Goal: Task Accomplishment & Management: Complete application form

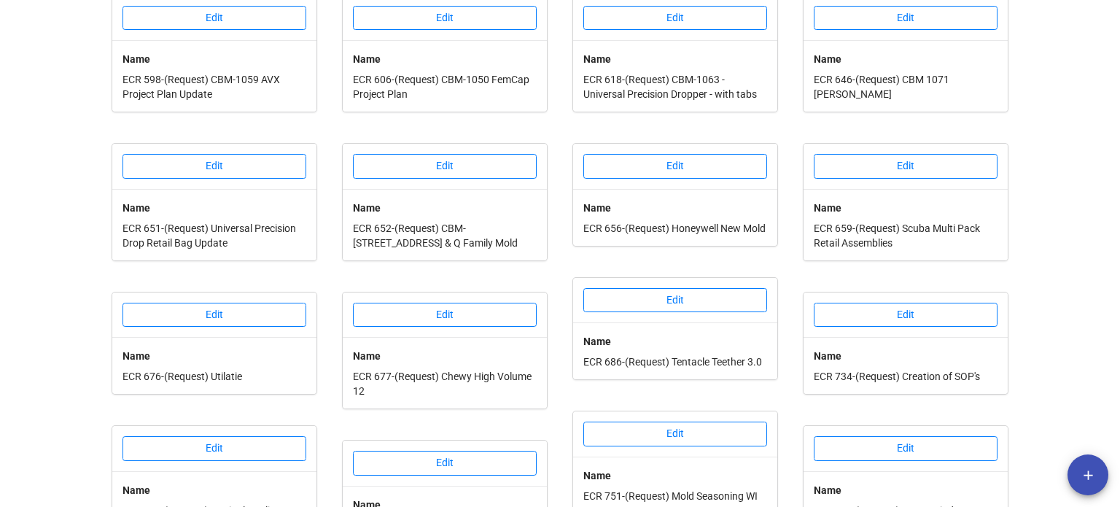
scroll to position [424, 0]
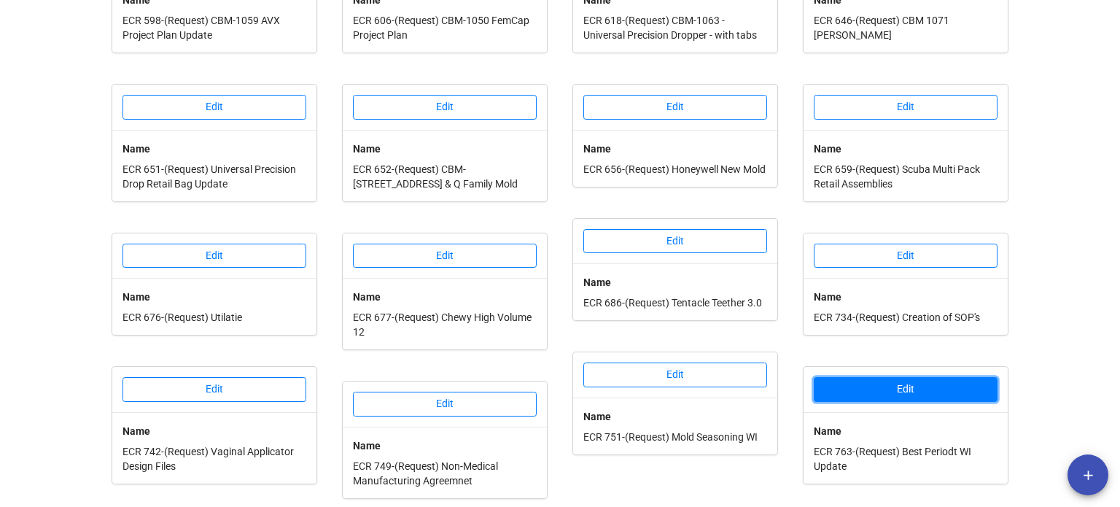
click at [866, 377] on button "Edit" at bounding box center [906, 389] width 184 height 25
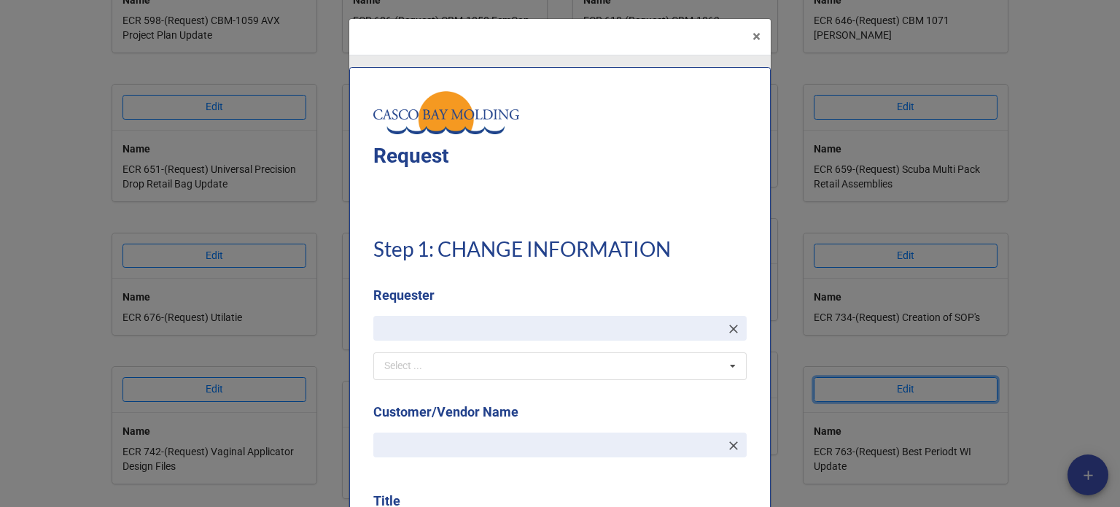
type textarea "x"
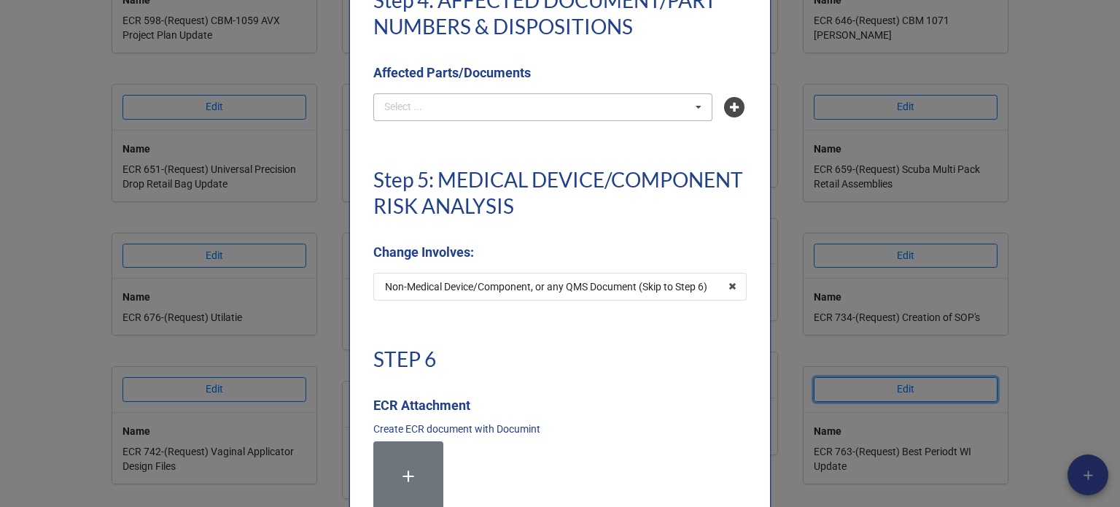
scroll to position [3209, 0]
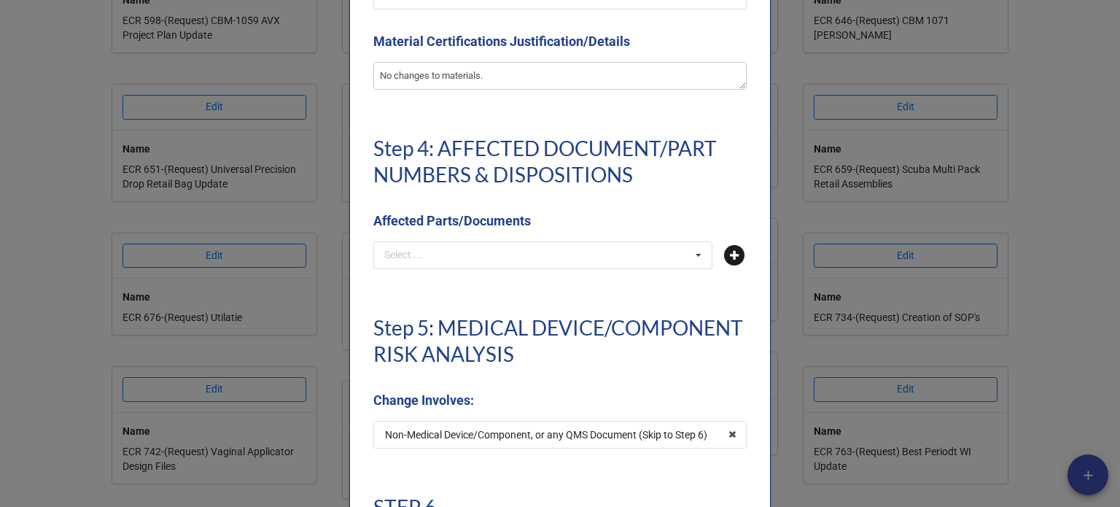
click at [726, 259] on icon at bounding box center [734, 255] width 20 height 20
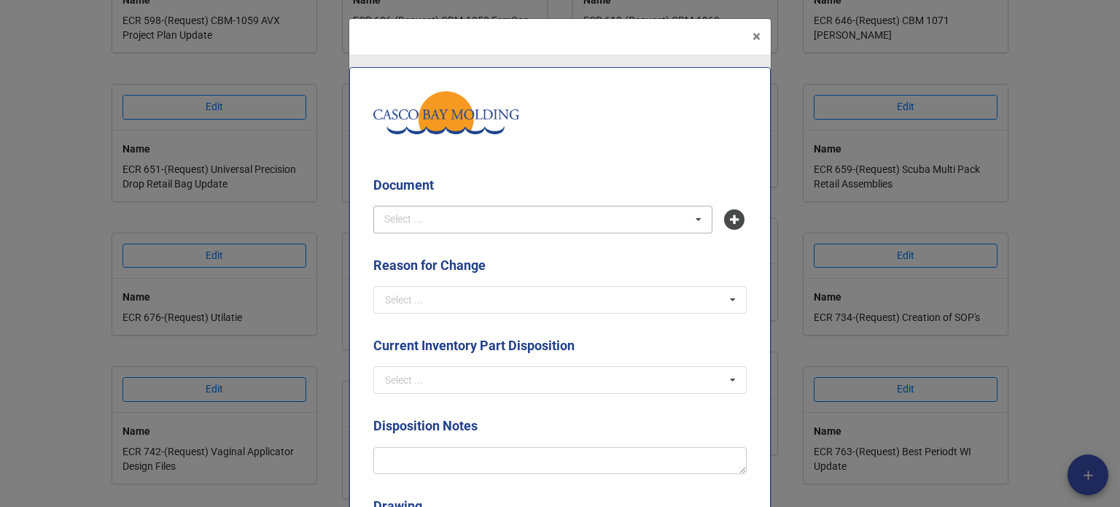
click at [477, 225] on div "Select ... No results found." at bounding box center [542, 220] width 339 height 28
type input "wi-24-012"
click at [477, 250] on span "WI-24-012 - Best Periodt Shipping and Labeling" at bounding box center [492, 247] width 212 height 12
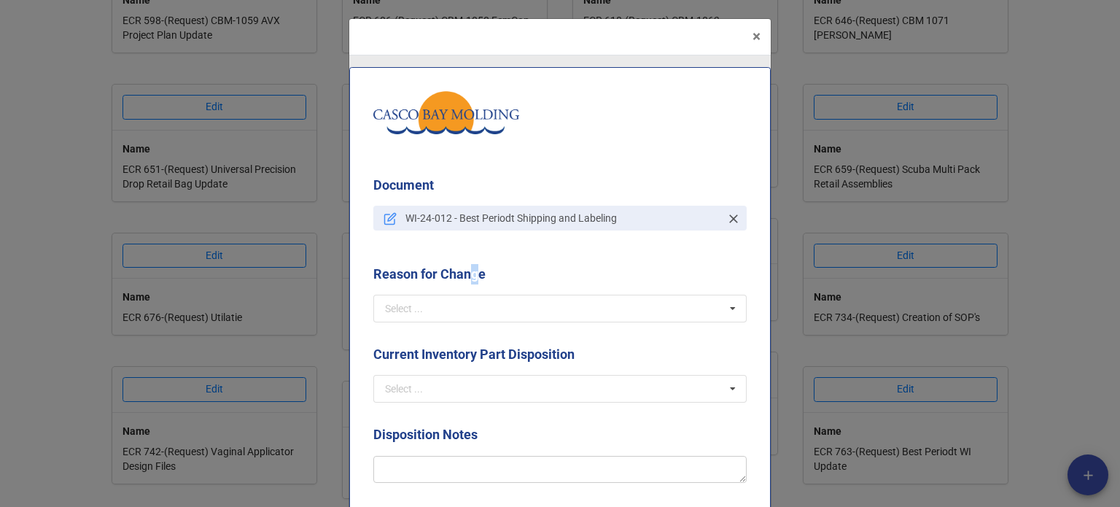
click at [478, 281] on label "Reason for Change" at bounding box center [429, 274] width 112 height 20
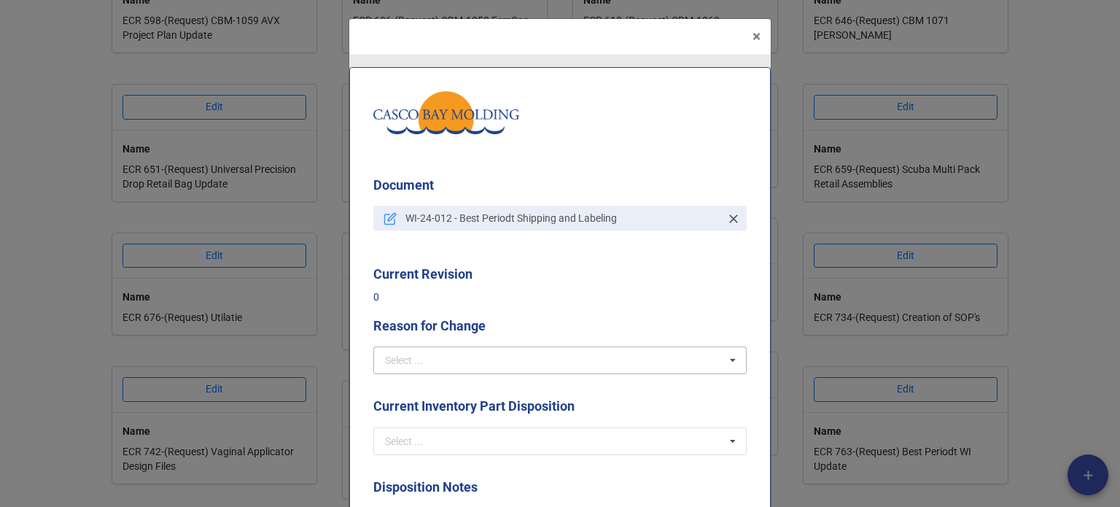
click at [477, 300] on p "0" at bounding box center [559, 297] width 373 height 15
click at [429, 354] on input "text" at bounding box center [561, 360] width 372 height 26
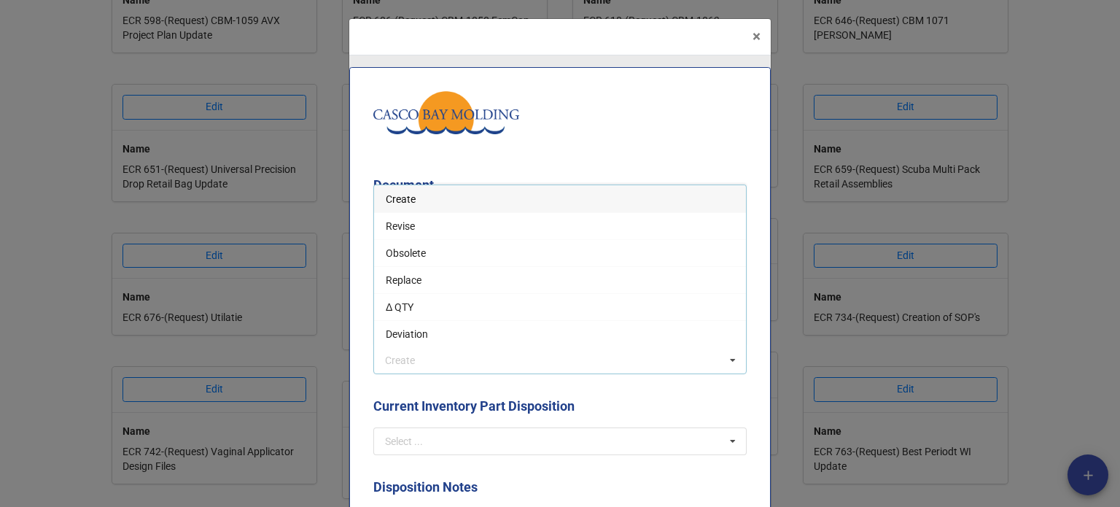
click at [409, 208] on div "Create" at bounding box center [560, 198] width 372 height 27
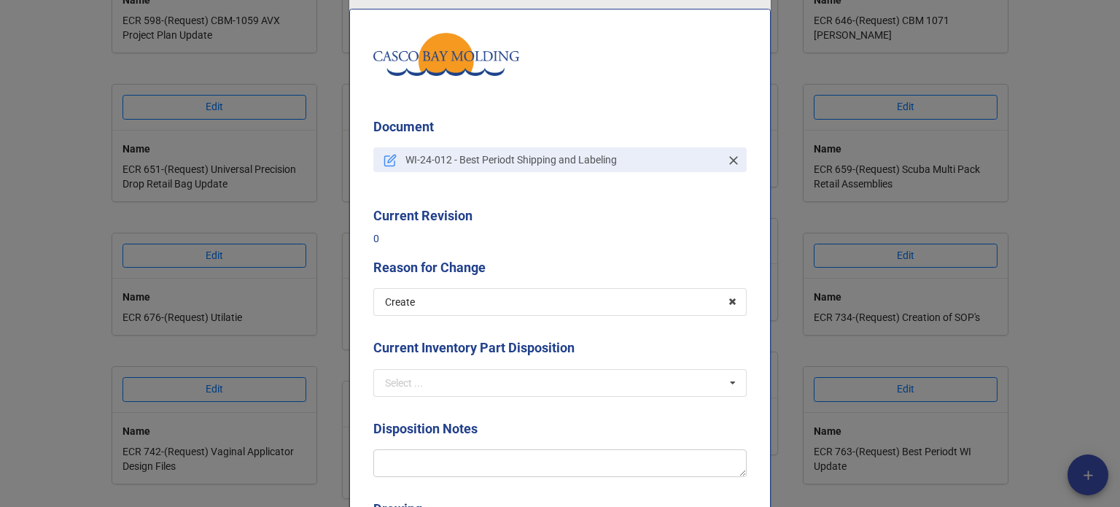
scroll to position [219, 0]
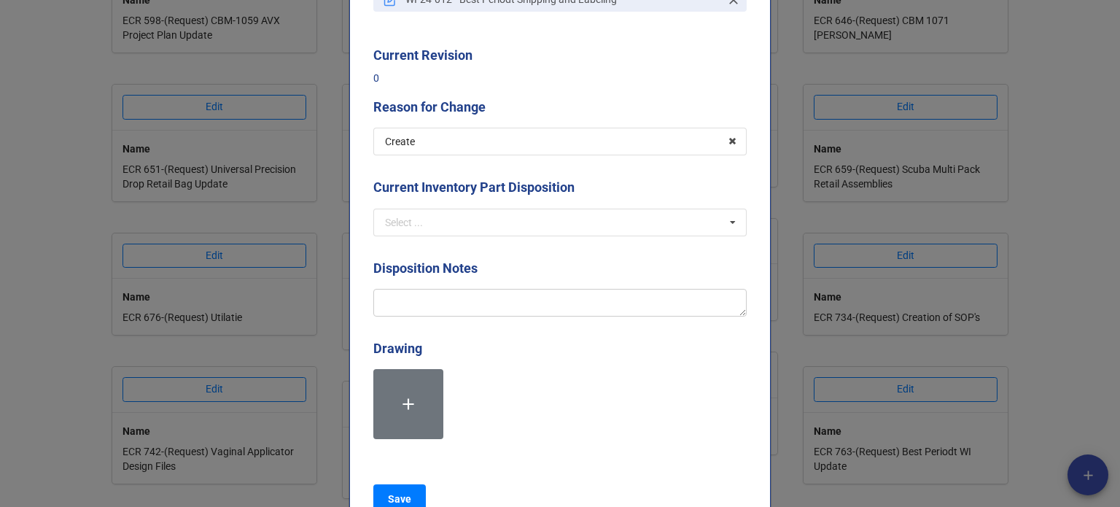
click at [432, 236] on div "Select ... Scrap Rework Replace Use As-is N/A" at bounding box center [559, 223] width 373 height 28
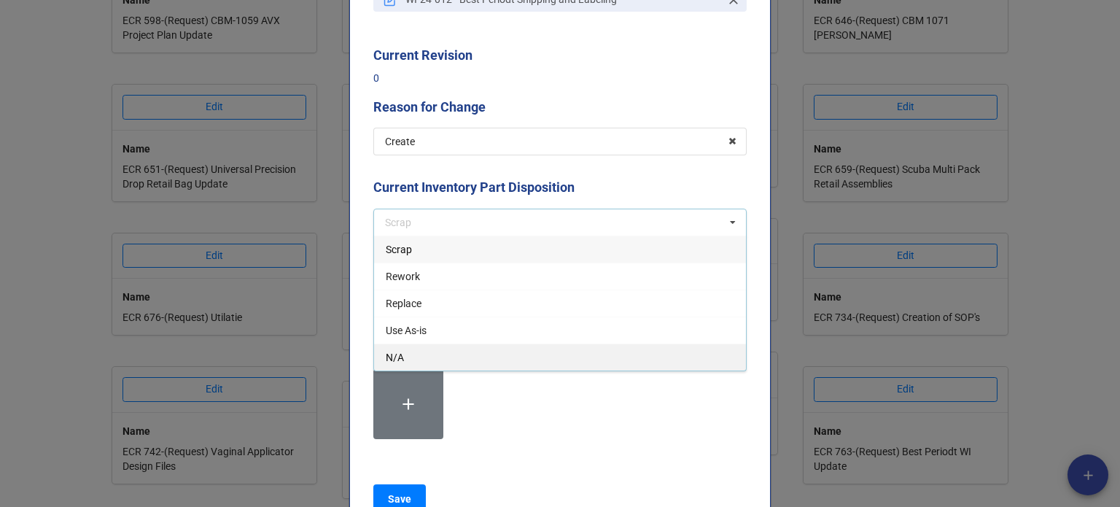
click at [399, 357] on span "N/A" at bounding box center [395, 358] width 18 height 12
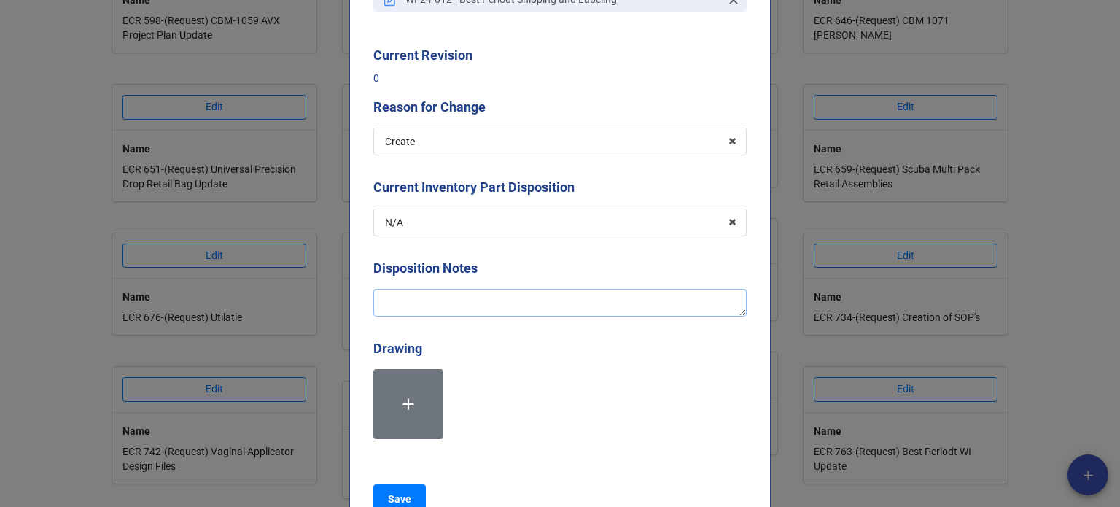
click at [407, 309] on textarea at bounding box center [559, 303] width 373 height 28
type textarea "x"
type textarea "C"
type textarea "x"
type textarea "Cr"
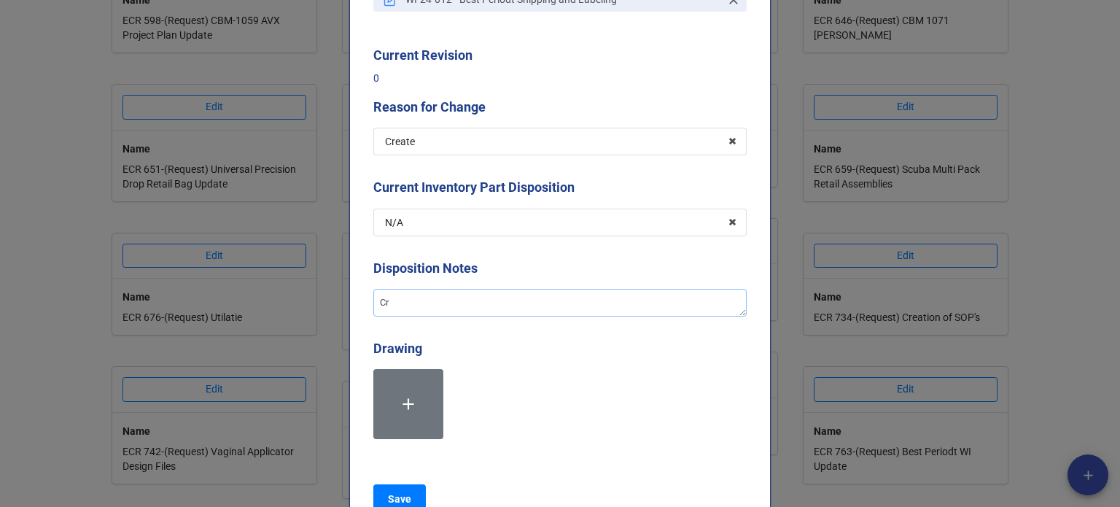
type textarea "x"
type textarea "Cre"
type textarea "x"
type textarea "Crea"
type textarea "x"
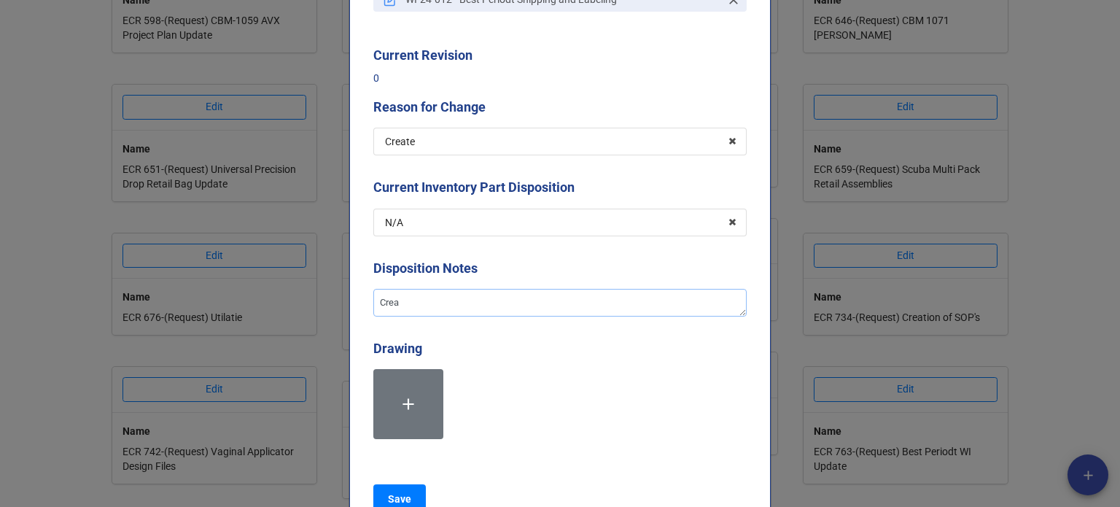
type textarea "Creat"
type textarea "x"
type textarea "Creati"
type textarea "x"
type textarea "Creatio"
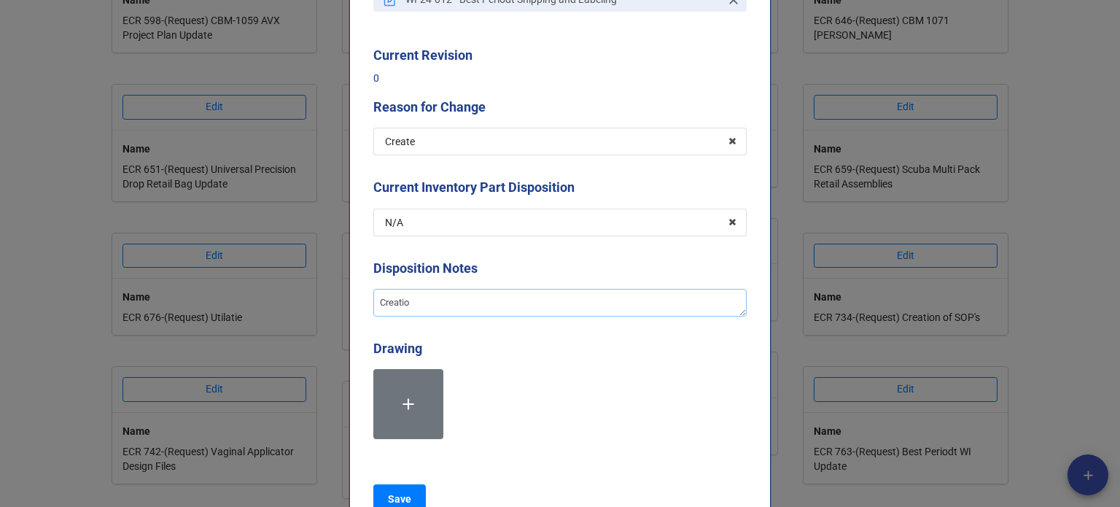
type textarea "x"
type textarea "Creation"
type textarea "x"
type textarea "Creation o"
type textarea "x"
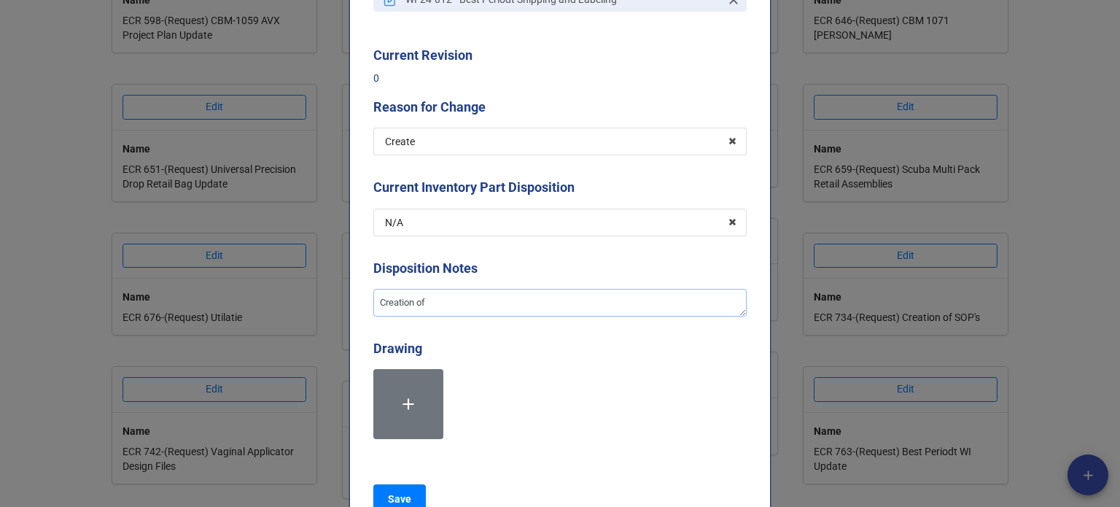
type textarea "Creation of"
type textarea "x"
type textarea "Creation of t"
type textarea "x"
type textarea "Creation of the"
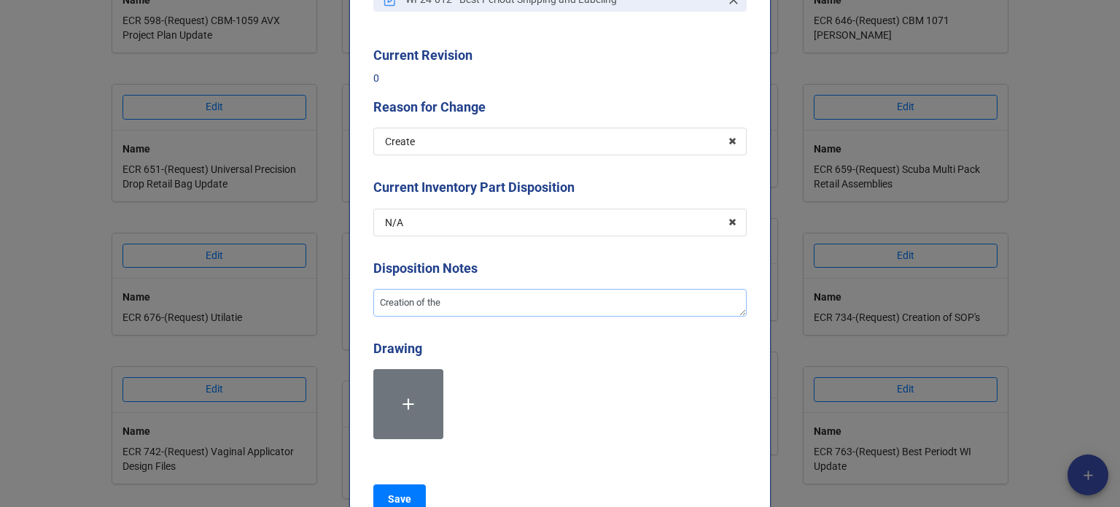
type textarea "x"
type textarea "Creation of the"
type textarea "x"
type textarea "Creation of the w"
type textarea "x"
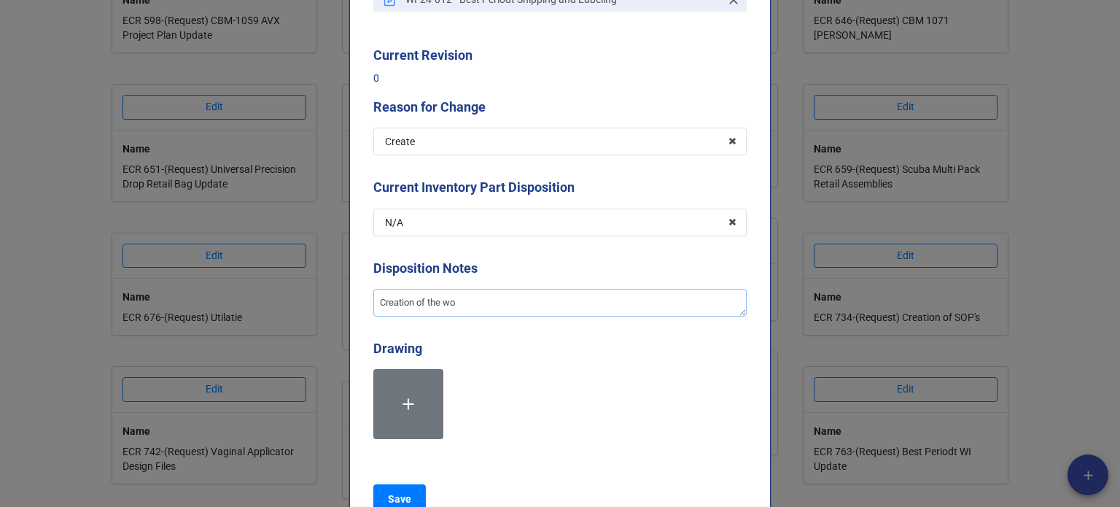
type textarea "Creation of the wor"
type textarea "x"
type textarea "Creation of the work"
type textarea "x"
type textarea "Creation of the work"
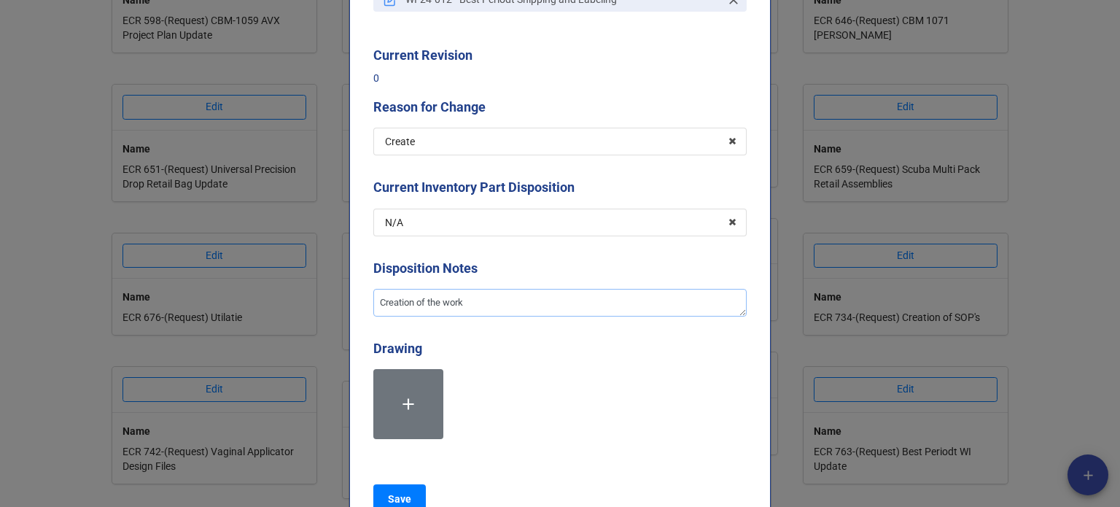
type textarea "x"
type textarea "Creation of the work i"
type textarea "x"
type textarea "Creation of the work in"
type textarea "x"
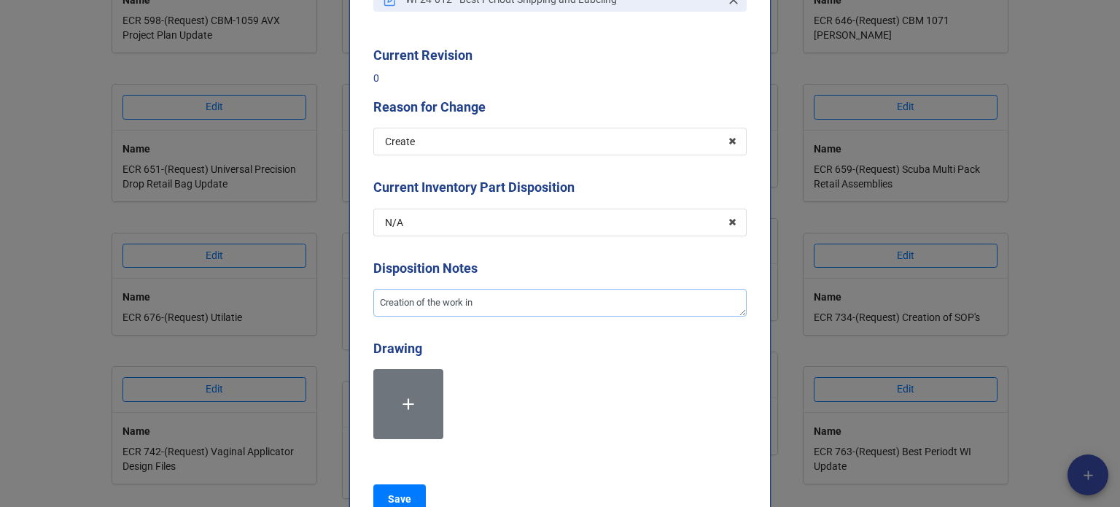
type textarea "Creation of the work ins"
type textarea "x"
type textarea "Creation of the work inst"
type textarea "x"
type textarea "Creation of the work instr"
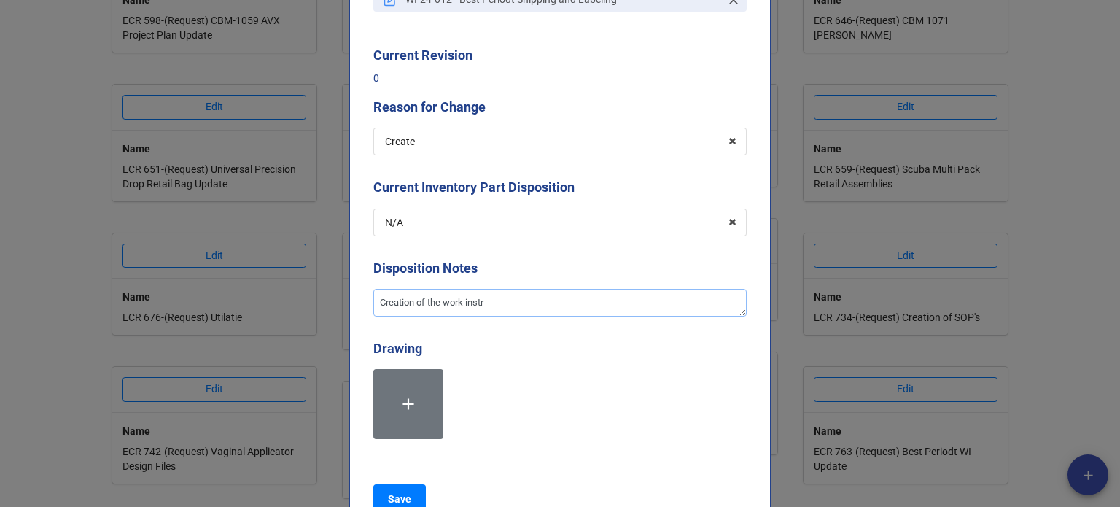
type textarea "x"
type textarea "Creation of the work instru"
type textarea "x"
type textarea "Creation of the work instruc"
type textarea "x"
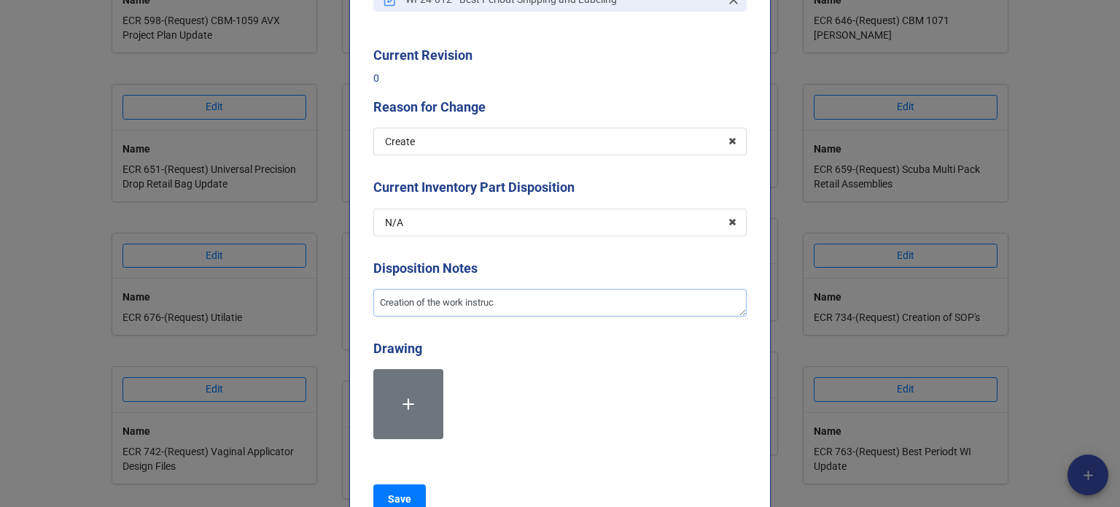
type textarea "Creation of the work instruct"
type textarea "x"
type textarea "Creation of the work instructi"
type textarea "x"
type textarea "Creation of the work instructio"
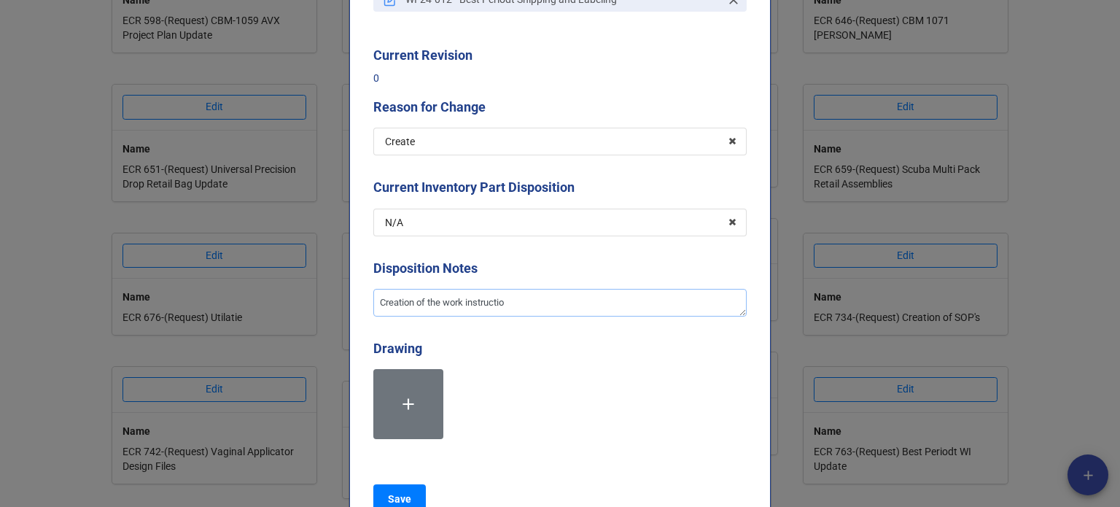
type textarea "x"
type textarea "Creation of the work instruction"
type textarea "x"
type textarea "Creation of the work instruction"
type textarea "x"
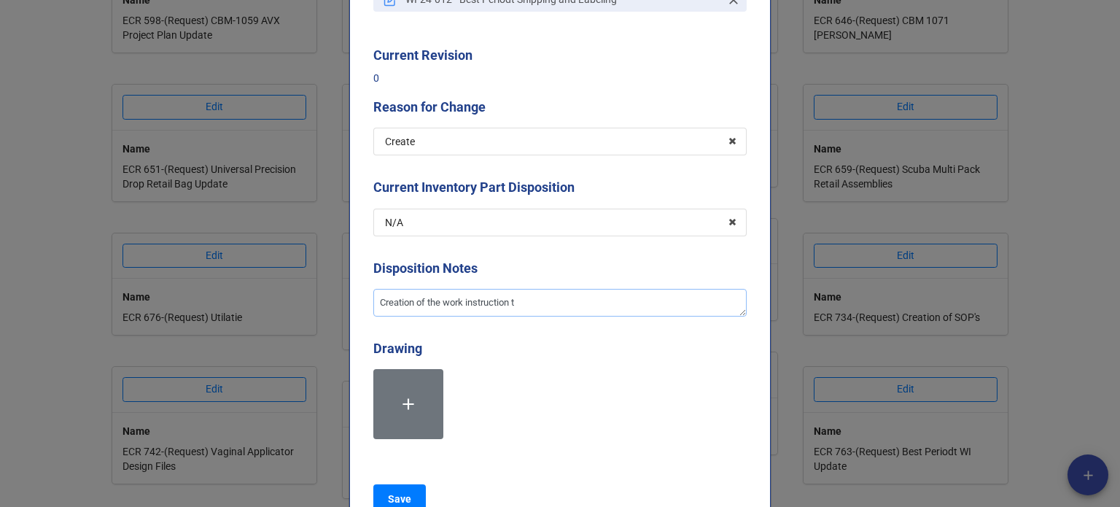
type textarea "Creation of the work instruction to"
type textarea "x"
type textarea "Creation of the work instruction to"
type textarea "x"
type textarea "Creation of the work instruction to o"
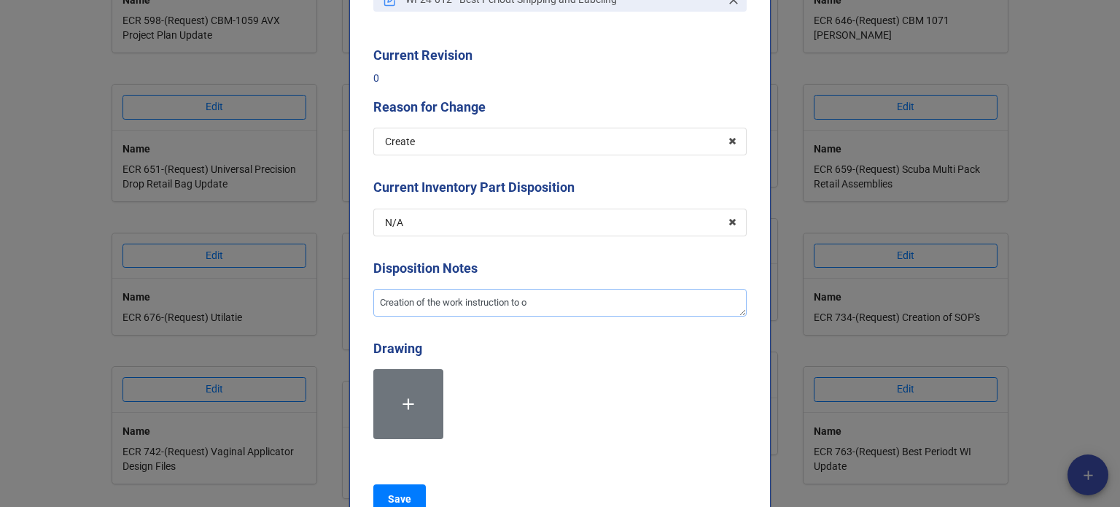
type textarea "x"
type textarea "Creation of the work instruction to ou"
type textarea "x"
type textarea "Creation of the work instruction to out"
type textarea "x"
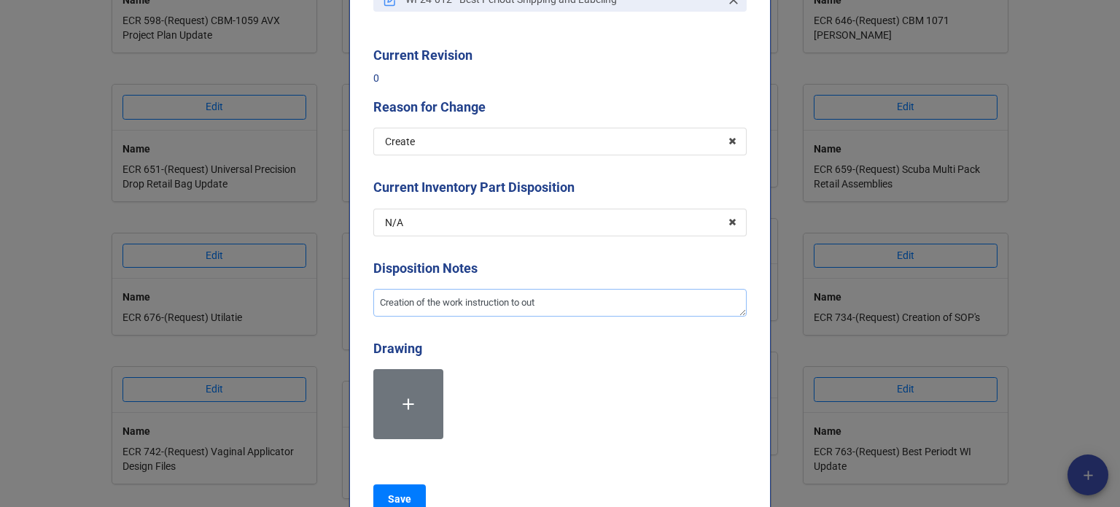
type textarea "Creation of the work instruction to outl"
type textarea "x"
type textarea "Creation of the work instruction to outli"
type textarea "x"
type textarea "Creation of the work instruction to outlin"
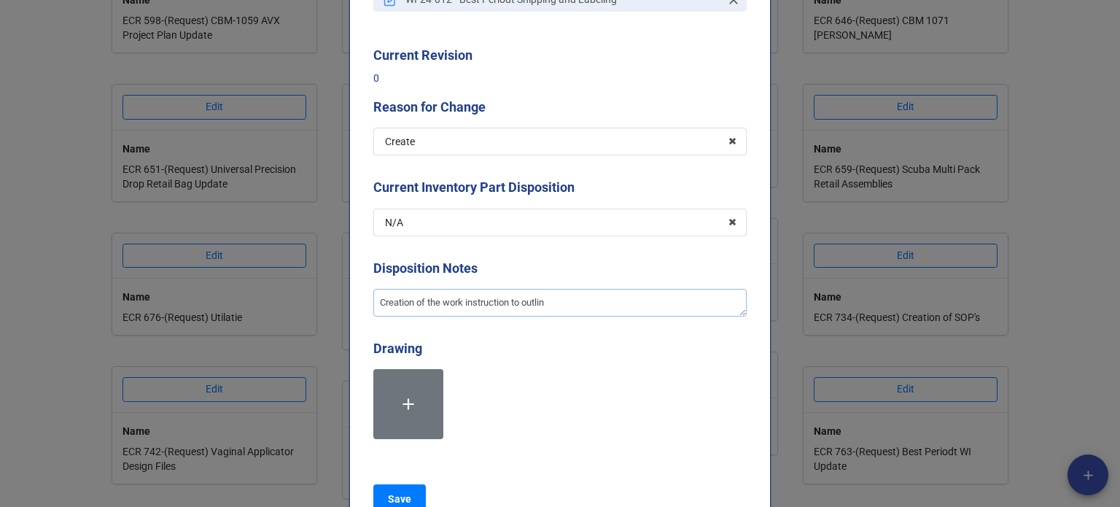
type textarea "x"
type textarea "Creation of the work instruction to outline"
type textarea "x"
type textarea "Creation of the work instruction to outline w"
type textarea "x"
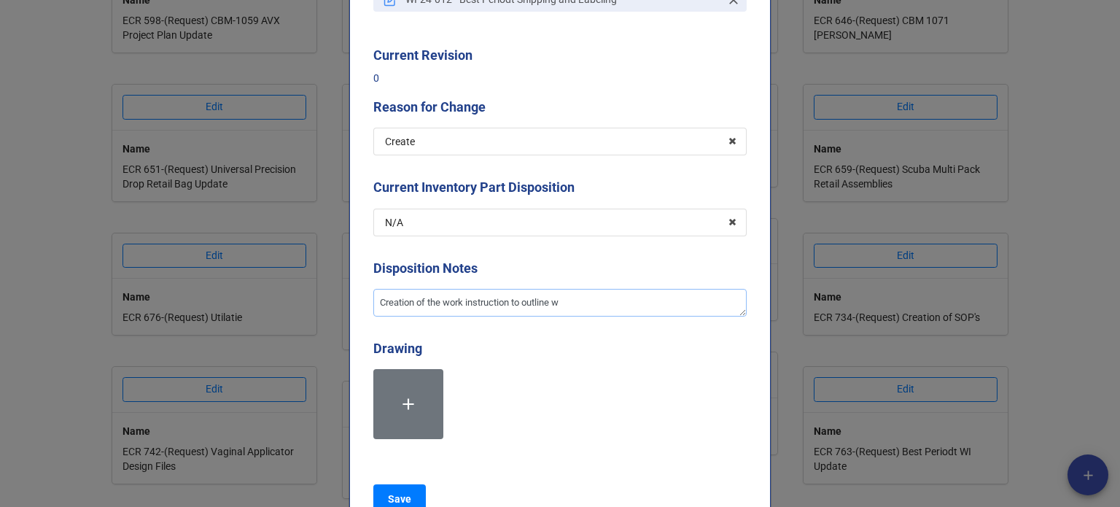
type textarea "Creation of the work instruction to outline wh"
type textarea "x"
type textarea "Creation of the work instruction to outline wha"
type textarea "x"
type textarea "Creation of the work instruction to outline what"
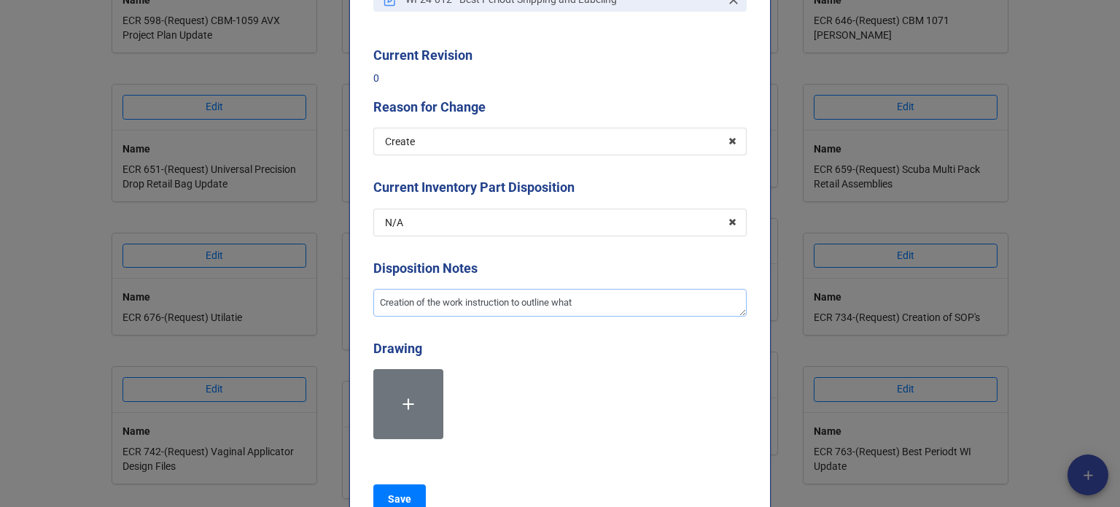
type textarea "x"
type textarea "Creation of the work instruction to outline what"
type textarea "x"
type textarea "Creation of the work instruction to outline what"
type textarea "x"
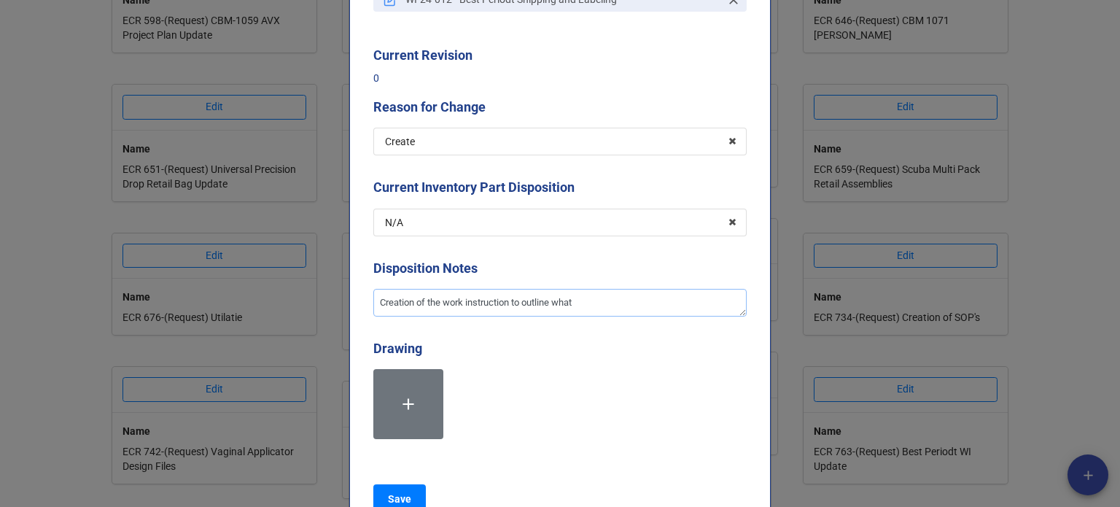
type textarea "Creation of the work instruction to outline what l"
type textarea "x"
type textarea "Creation of the work instruction to outline what la"
type textarea "x"
type textarea "Creation of the work instruction to outline what lab"
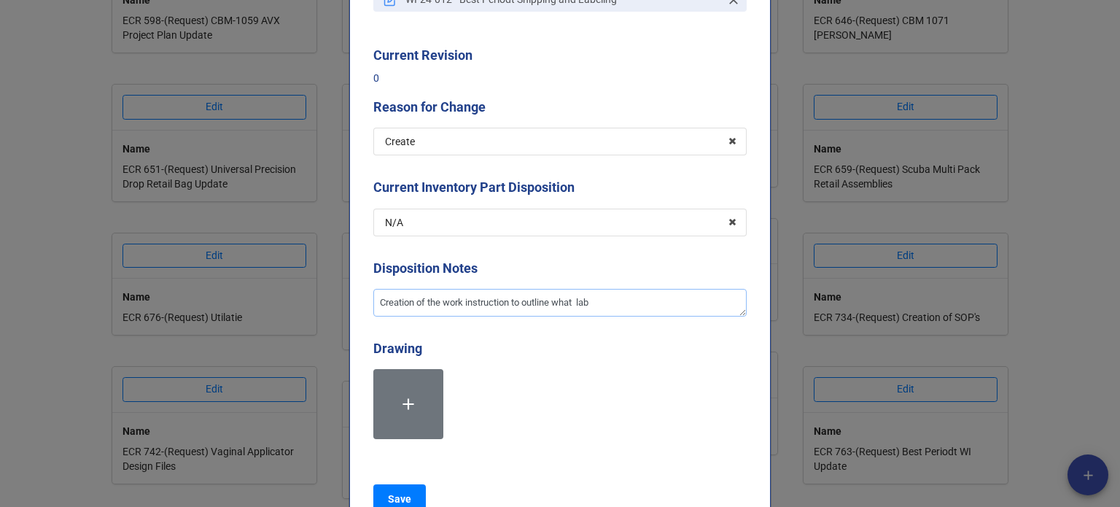
type textarea "x"
type textarea "Creation of the work instruction to outline what labe"
type textarea "x"
type textarea "Creation of the work instruction to outline what labels"
type textarea "x"
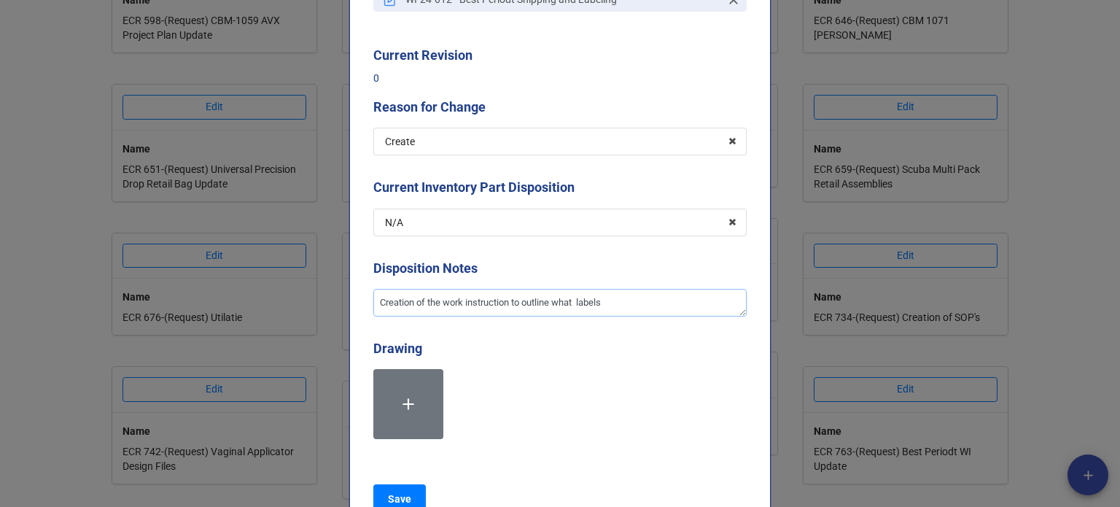
type textarea "Creation of the work instruction to outline what labels"
type textarea "x"
type textarea "Creation of the work instruction to outline what labels n"
type textarea "x"
type textarea "Creation of the work instruction to outline what labels ne"
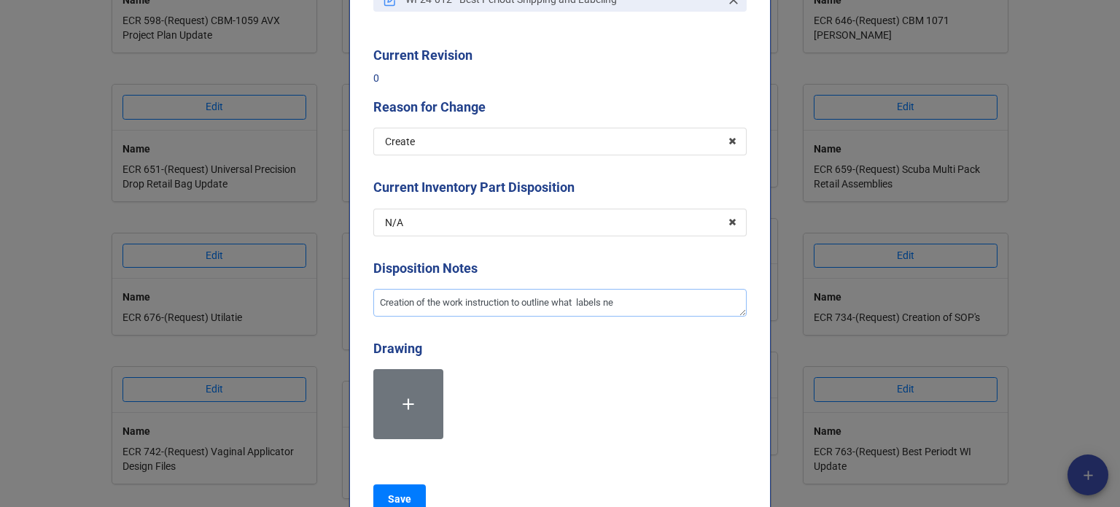
type textarea "x"
type textarea "Creation of the work instruction to outline what labels nee"
type textarea "x"
type textarea "Creation of the work instruction to outline what labels need"
type textarea "x"
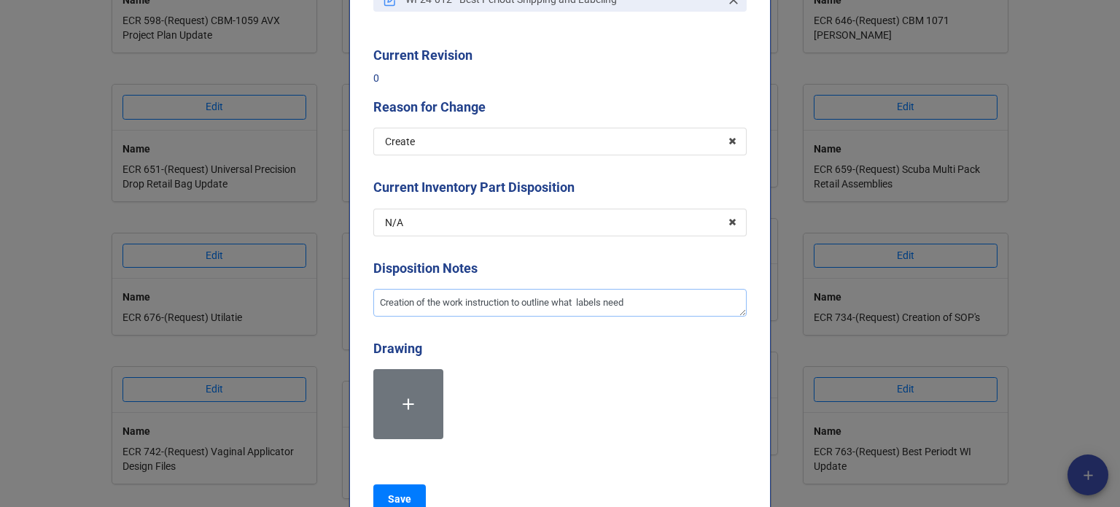
type textarea "Creation of the work instruction to outline what labels need t"
type textarea "x"
type textarea "Creation of the work instruction to outline what labels need to"
type textarea "x"
type textarea "Creation of the work instruction to outline what labels need to"
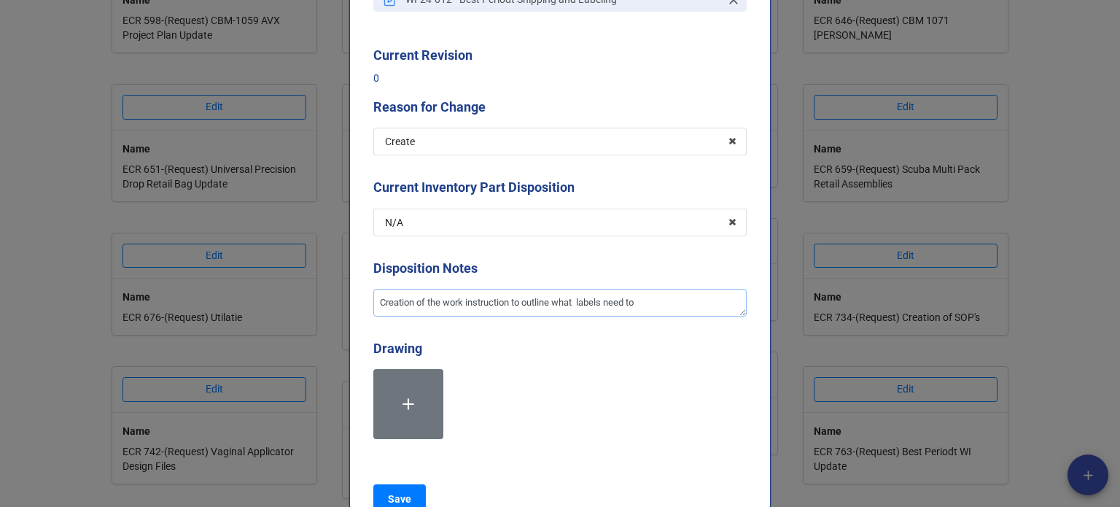
type textarea "x"
type textarea "Creation of the work instruction to outline what labels need to b"
type textarea "x"
type textarea "Creation of the work instruction to outline what labels need to be"
type textarea "x"
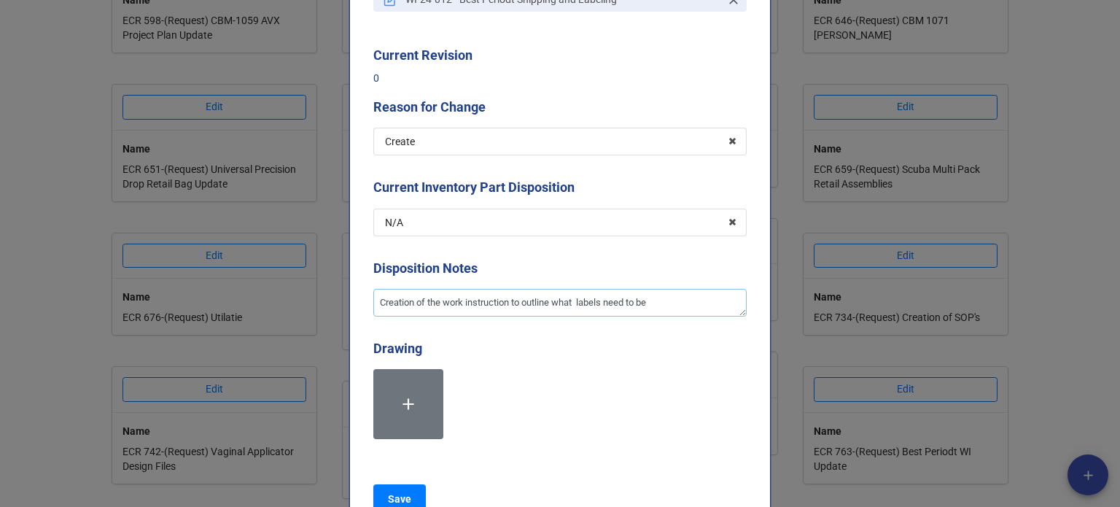
type textarea "Creation of the work instruction to outline what labels need to be"
type textarea "x"
type textarea "Creation of the work instruction to outline what labels need to be p"
type textarea "x"
type textarea "Creation of the work instruction to outline what labels need to be pl"
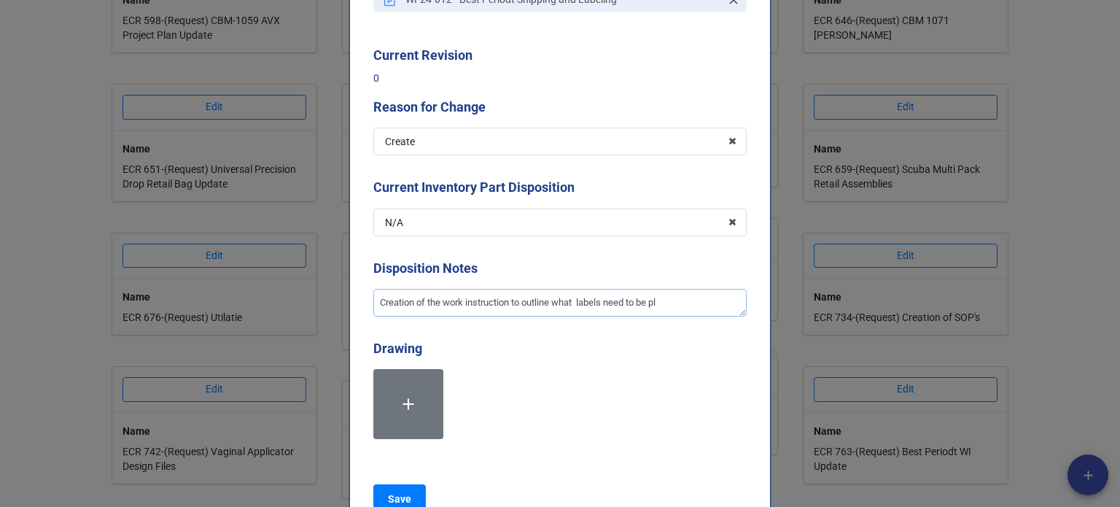
type textarea "x"
type textarea "Creation of the work instruction to outline what labels need to be pla"
type textarea "x"
type textarea "Creation of the work instruction to outline what labels need to be plac"
type textarea "x"
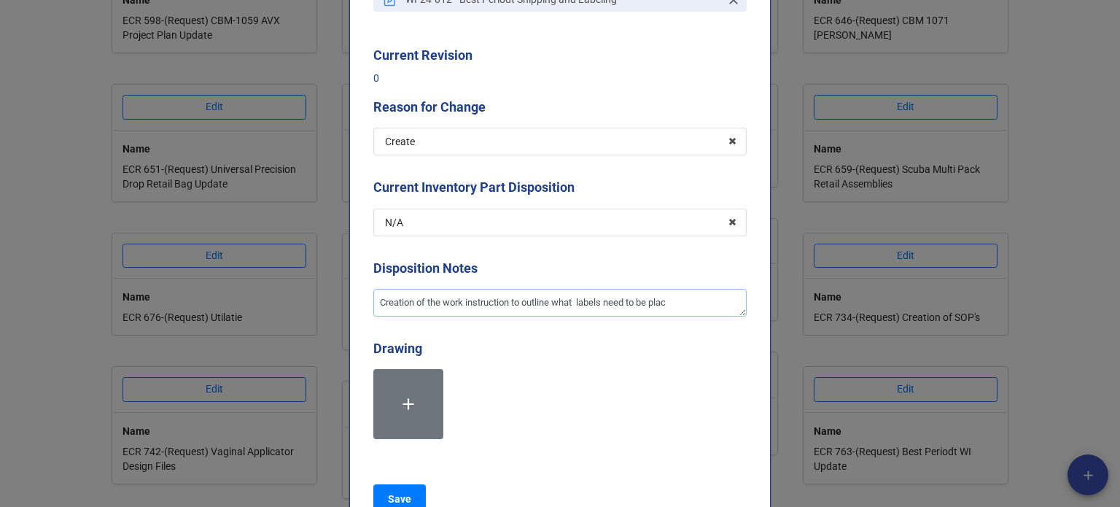
type textarea "Creation of the work instruction to outline what labels need to be place"
type textarea "x"
type textarea "Creation of the work instruction to outline what labels need to be placed"
type textarea "x"
type textarea "Creation of the work instruction to outline what labels need to be placed"
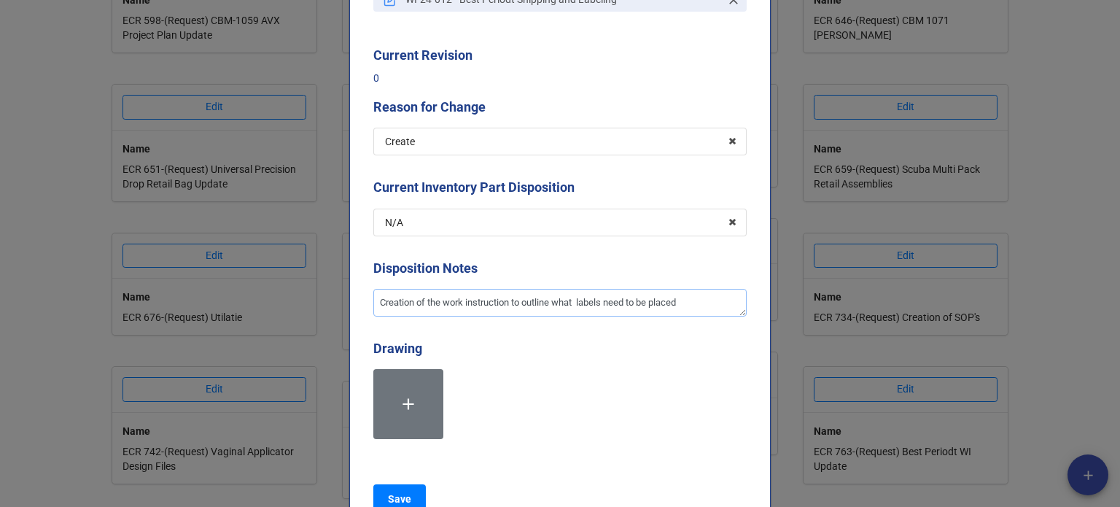
type textarea "x"
type textarea "Creation of the work instruction to outline what labels need to be placed on"
type textarea "x"
type textarea "Creation of the work instruction to outline what labels need to be placed on"
type textarea "x"
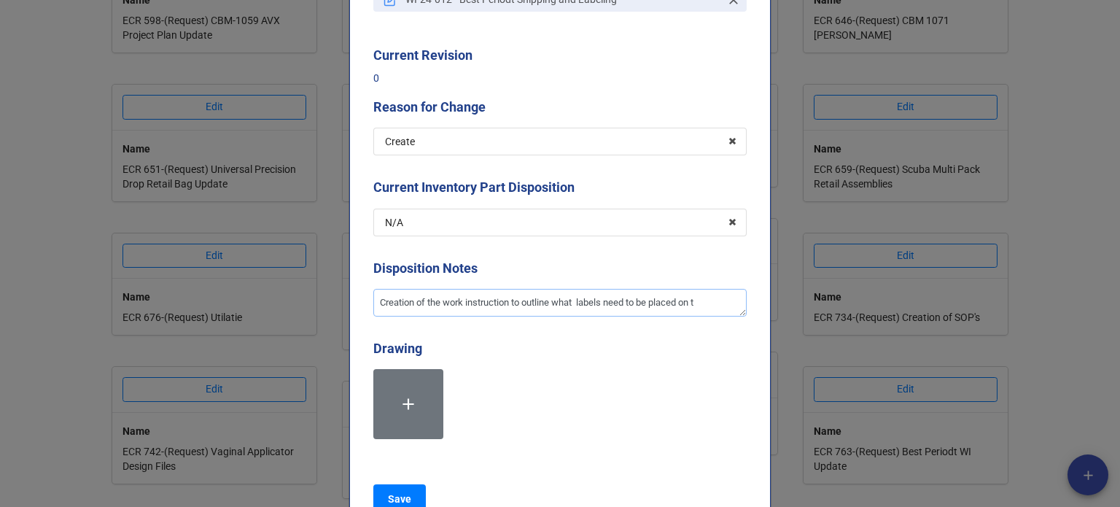
type textarea "Creation of the work instruction to outline what labels need to be placed on th"
type textarea "x"
type textarea "Creation of the work instruction to outline what labels need to be placed on the"
type textarea "x"
type textarea "Creation of the work instruction to outline what labels need to be placed on the"
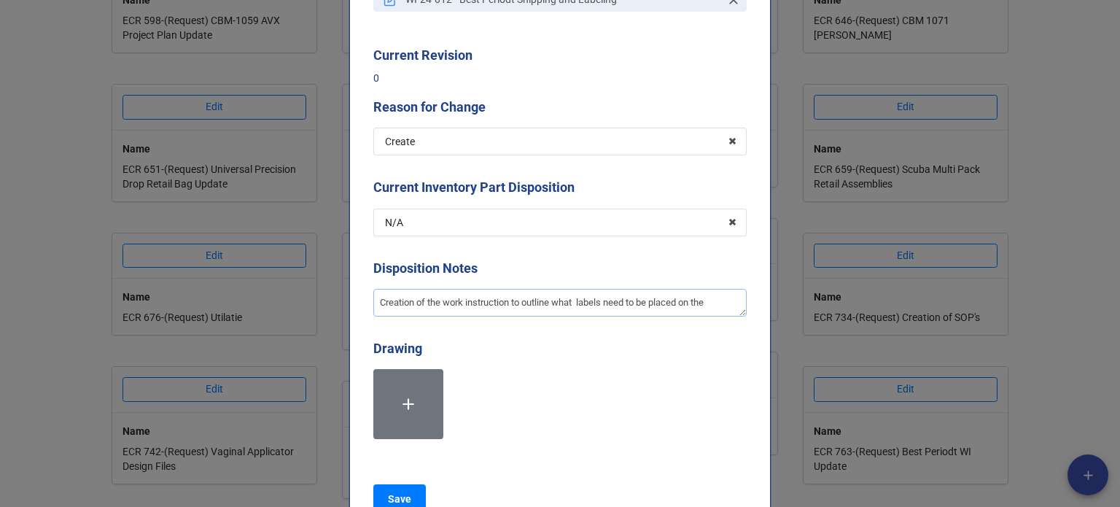
type textarea "x"
type textarea "Creation of the work instruction to outline what labels need to be placed on th…"
type textarea "x"
type textarea "Creation of the work instruction to outline what labels need to be placed on th…"
type textarea "x"
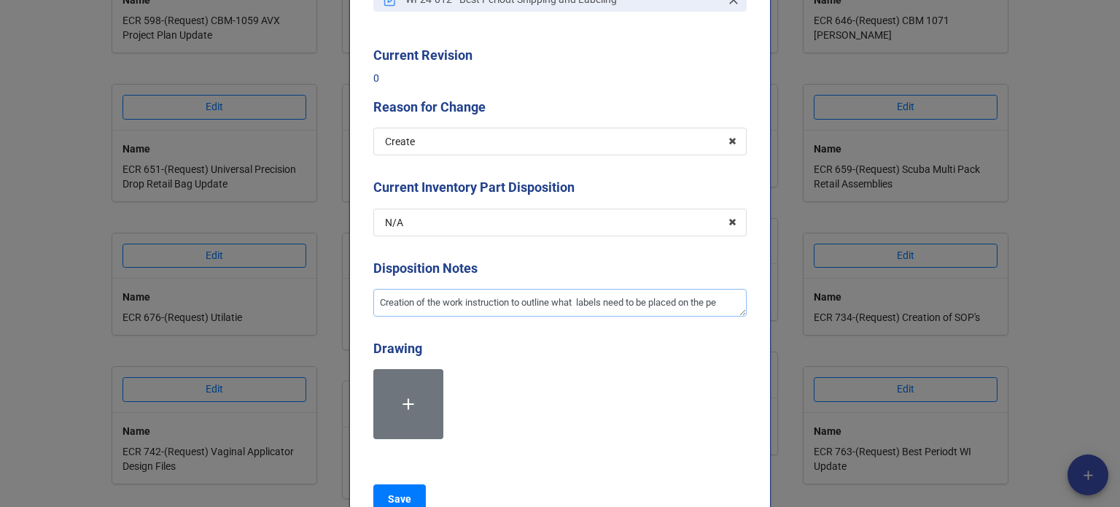
type textarea "Creation of the work instruction to outline what labels need to be placed on th…"
type textarea "x"
type textarea "Creation of the work instruction to outline what labels need to be placed on th…"
type textarea "x"
type textarea "Creation of the work instruction to outline what labels need to be placed on th…"
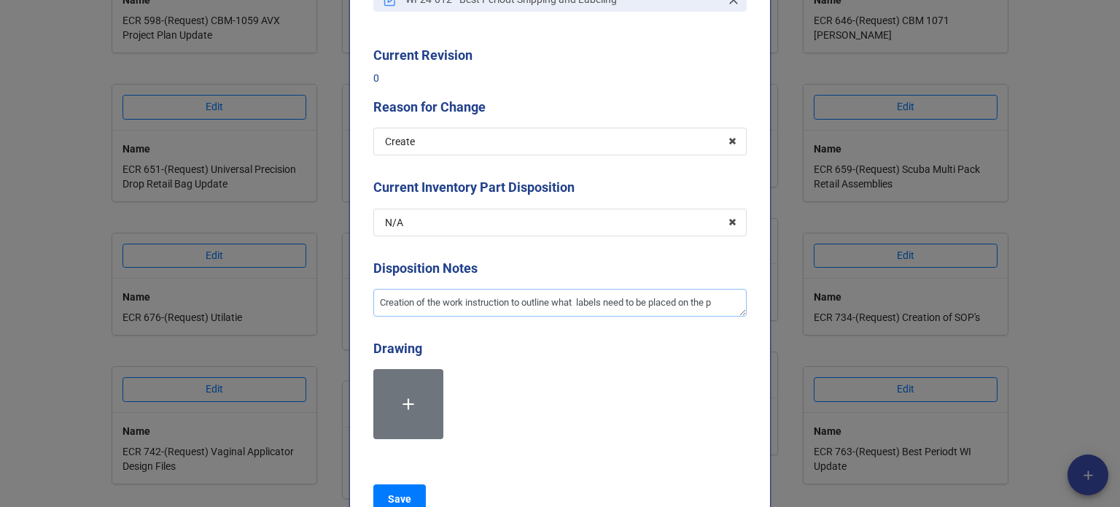
type textarea "x"
type textarea "Creation of the work instruction to outline what labels need to be placed on the"
type textarea "x"
type textarea "Creation of the work instruction to outline what labels need to be placed on th…"
type textarea "x"
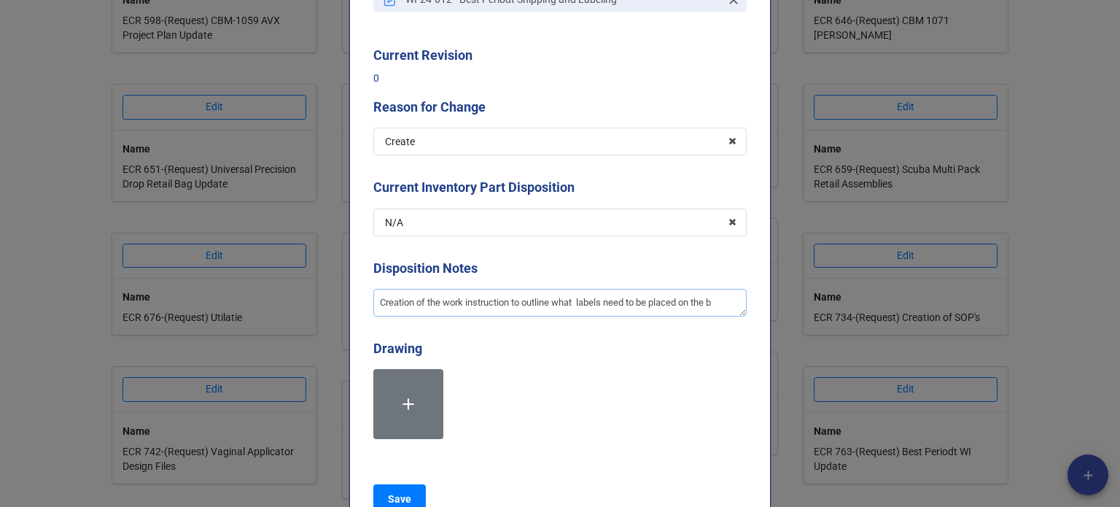
type textarea "Creation of the work instruction to outline what labels need to be placed on th…"
type textarea "x"
type textarea "Creation of the work instruction to outline what labels need to be placed on th…"
type textarea "x"
type textarea "Creation of the work instruction to outline what labels need to be placed on th…"
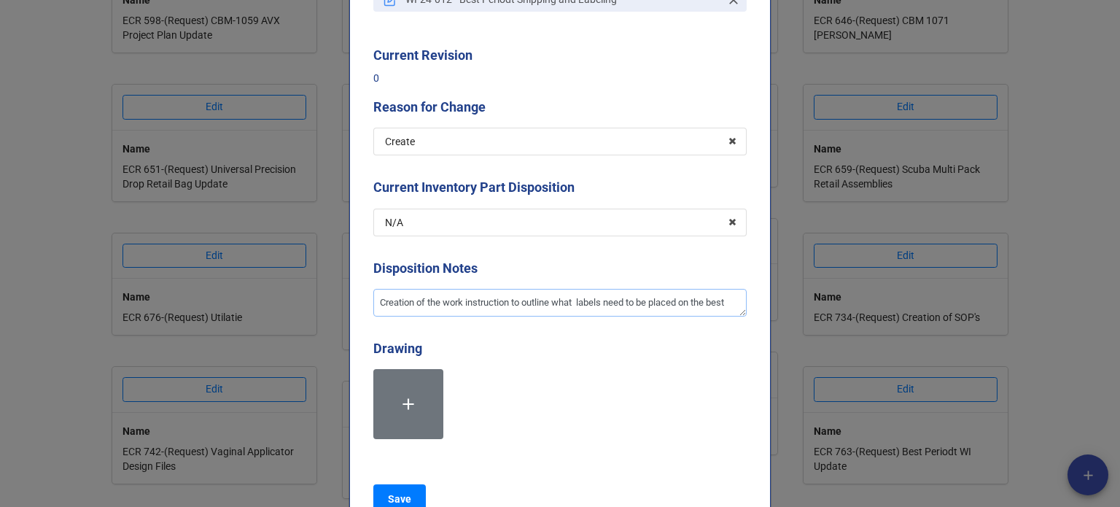
scroll to position [8, 0]
type textarea "x"
type textarea "Creation of the work instruction to outline what labels need to be placed on th…"
type textarea "x"
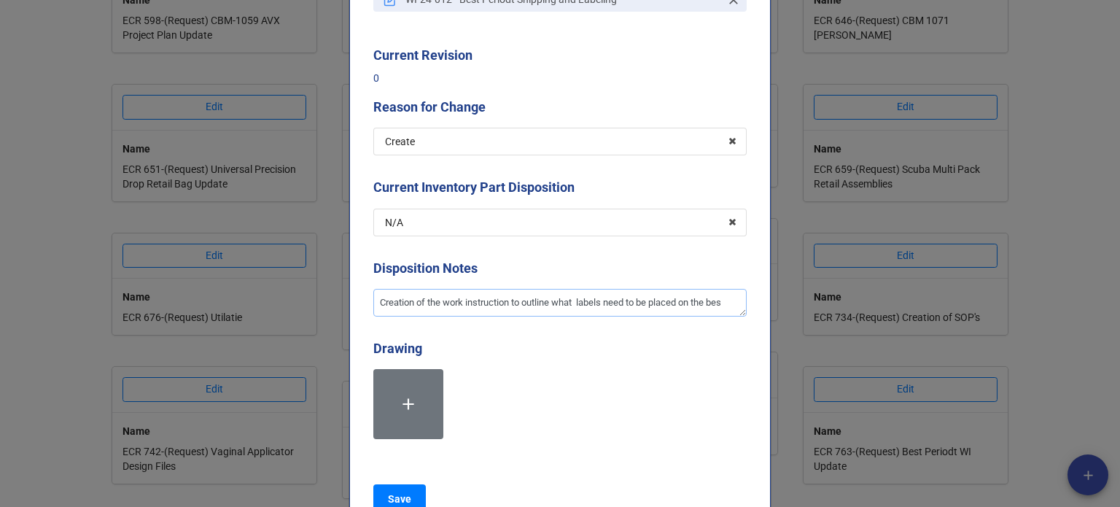
type textarea "Creation of the work instruction to outline what labels need to be placed on th…"
type textarea "x"
type textarea "Creation of the work instruction to outline what labels need to be placed on th…"
type textarea "x"
type textarea "Creation of the work instruction to outline what labels need to be placed on the"
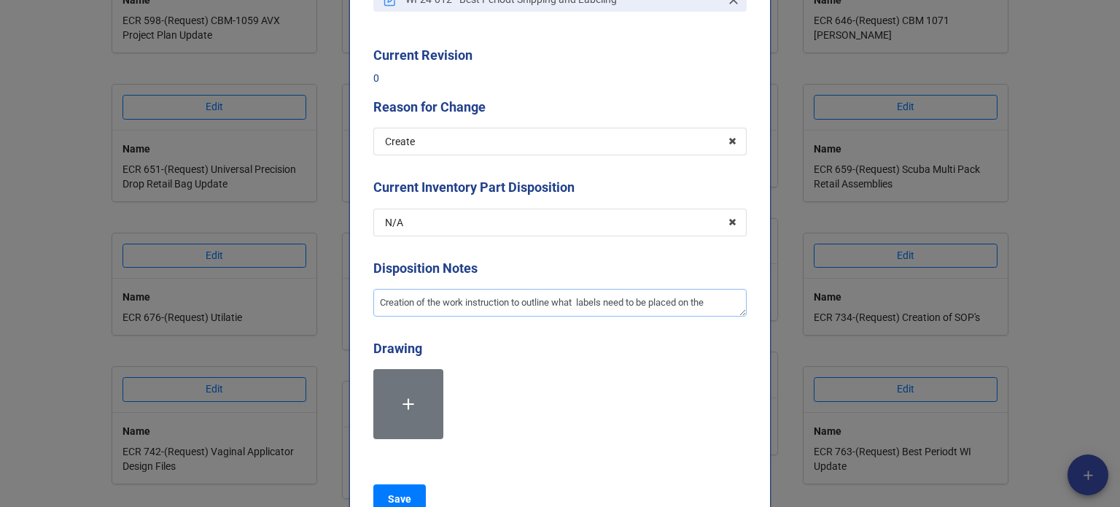
type textarea "x"
type textarea "Creation of the work instruction to outline what labels need to be placed on th…"
type textarea "x"
type textarea "Creation of the work instruction to outline what labels need to be placed on th…"
type textarea "x"
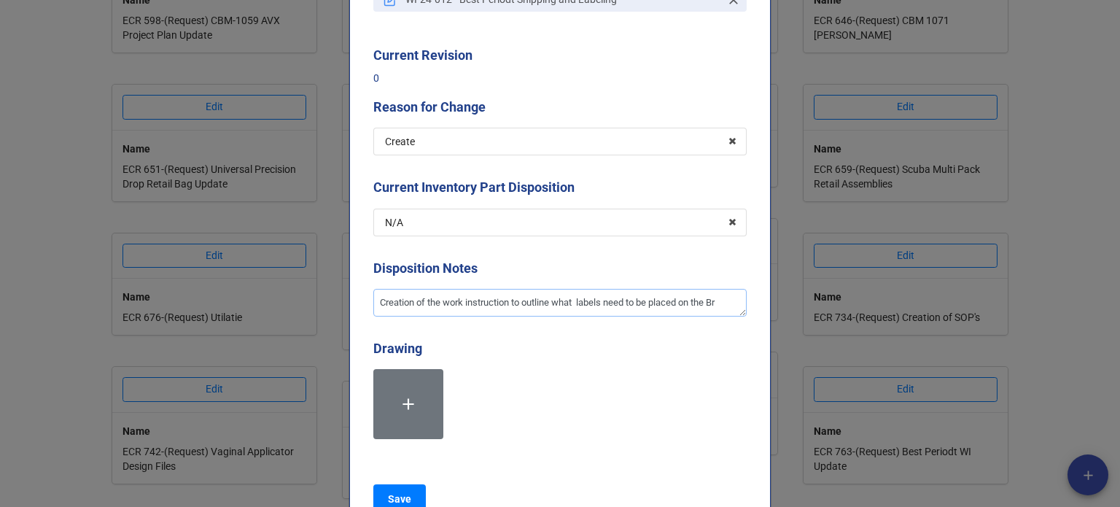
type textarea "Creation of the work instruction to outline what labels need to be placed on th…"
type textarea "x"
type textarea "Creation of the work instruction to outline what labels need to be placed on th…"
type textarea "x"
type textarea "Creation of the work instruction to outline what labels need to be placed on th…"
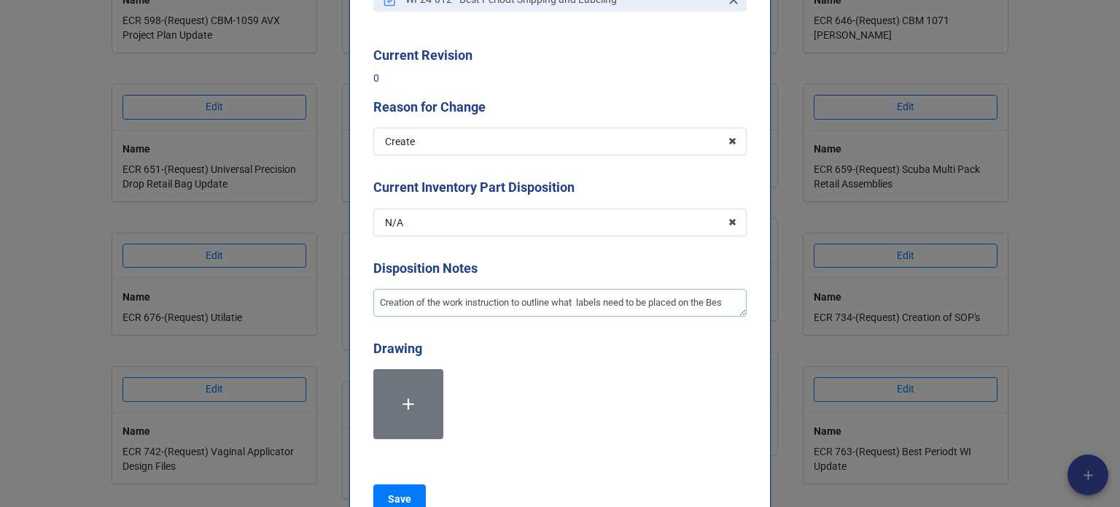
type textarea "x"
type textarea "Creation of the work instruction to outline what labels need to be placed on th…"
type textarea "x"
type textarea "Creation of the work instruction to outline what labels need to be placed on th…"
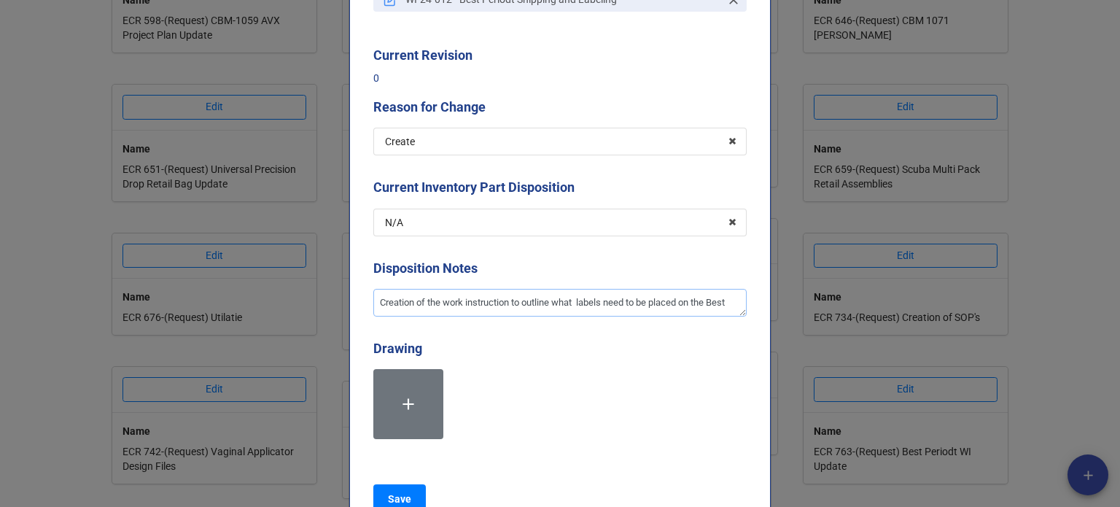
type textarea "x"
type textarea "Creation of the work instruction to outline what labels need to be placed on th…"
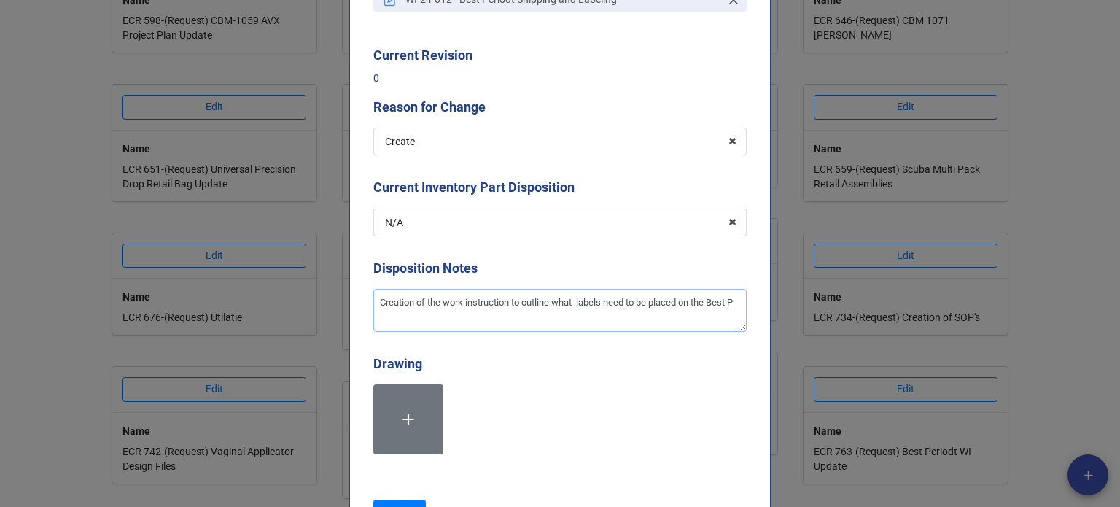
type textarea "x"
type textarea "Creation of the work instruction to outline what labels need to be placed on th…"
type textarea "x"
type textarea "Creation of the work instruction to outline what labels need to be placed on th…"
type textarea "x"
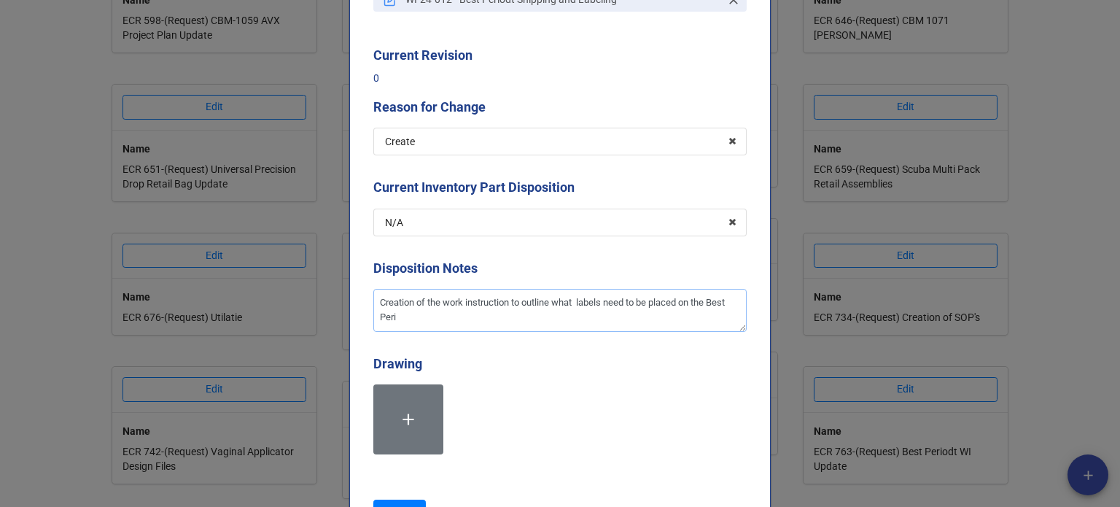
type textarea "Creation of the work instruction to outline what labels need to be placed on th…"
type textarea "x"
type textarea "Creation of the work instruction to outline what labels need to be placed on th…"
type textarea "x"
type textarea "Creation of the work instruction to outline what labels need to be placed on th…"
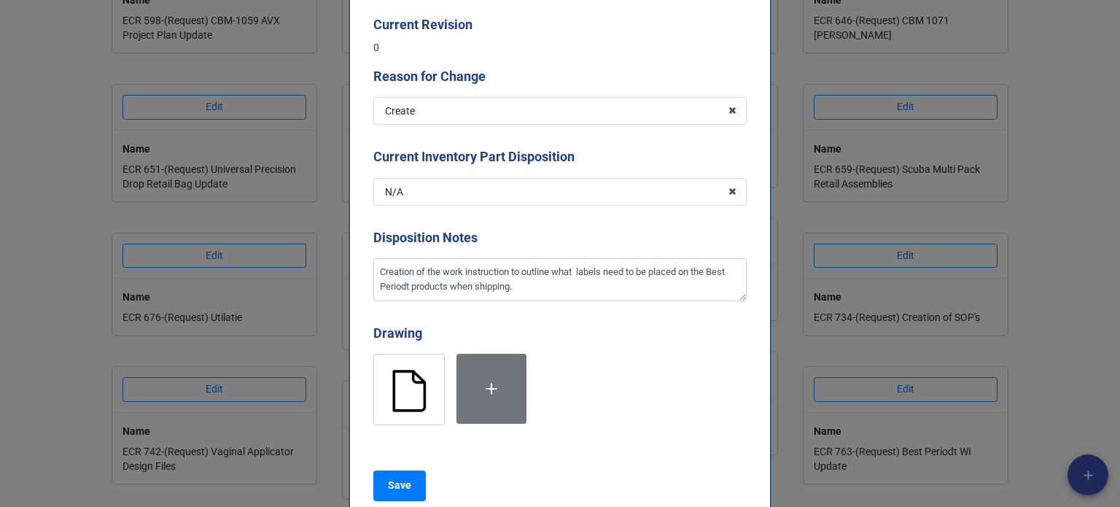
scroll to position [292, 0]
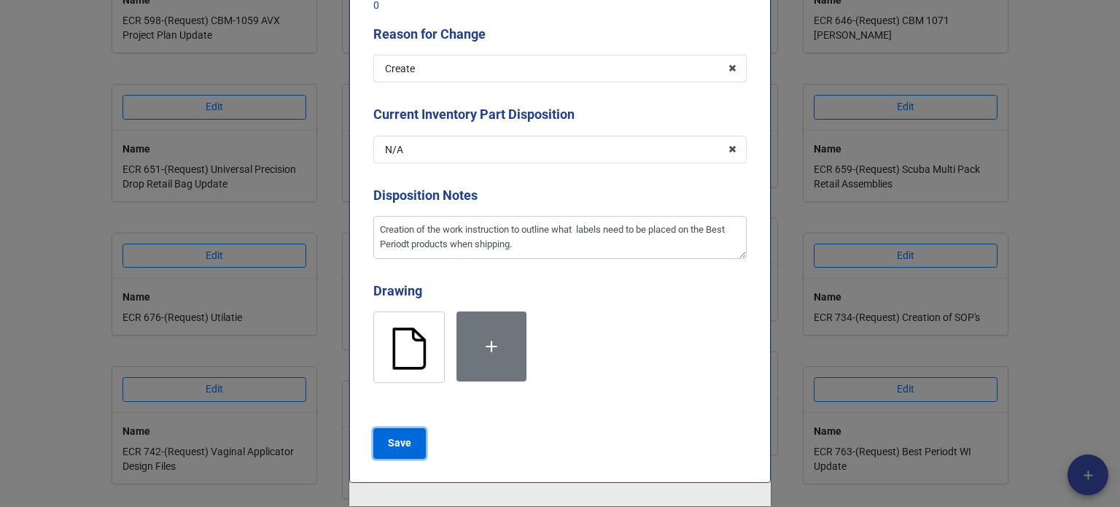
click at [392, 440] on b "Save" at bounding box center [399, 442] width 23 height 15
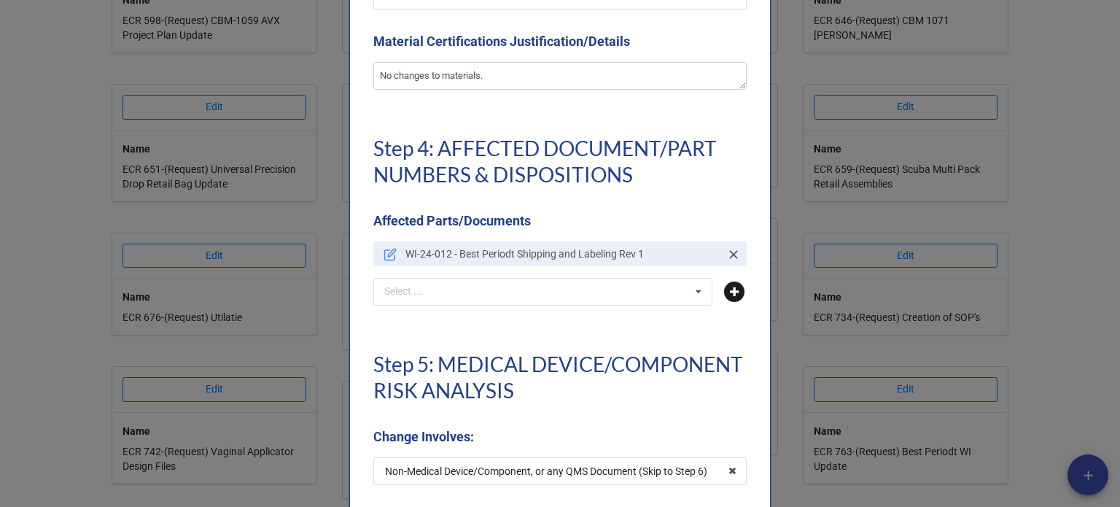
click at [730, 291] on icon at bounding box center [734, 292] width 20 height 20
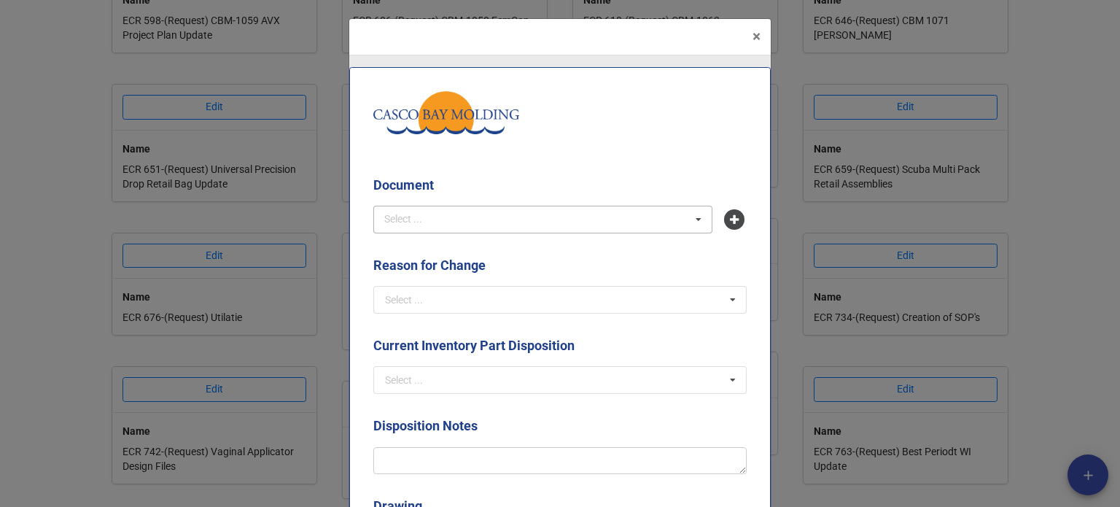
click at [419, 214] on div "Select ..." at bounding box center [412, 219] width 63 height 17
click at [441, 244] on span "WI-14-004 - Best Periodt Product Packout" at bounding box center [480, 247] width 188 height 12
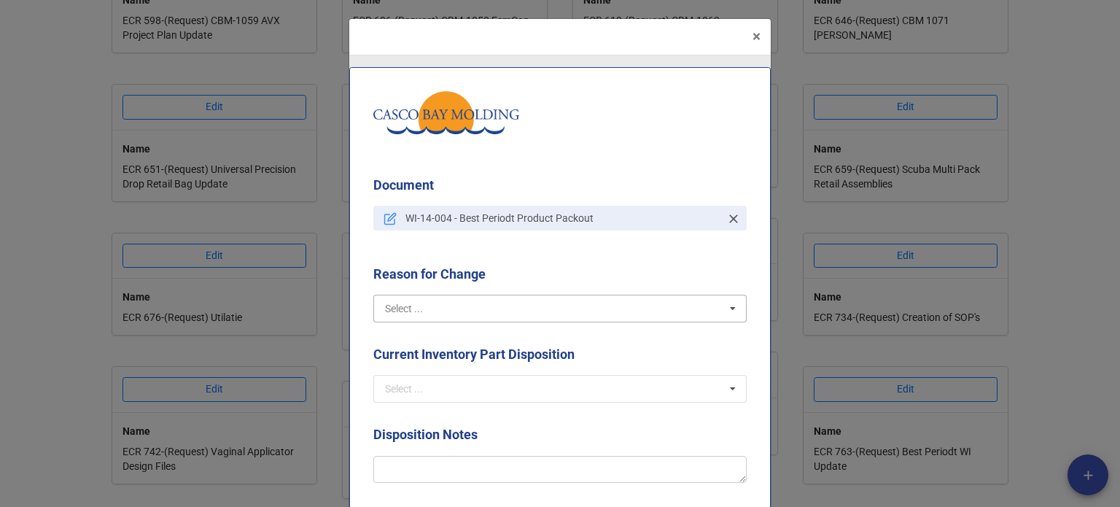
click at [444, 311] on div "Document WI-14-004 - Best Periodt Product Packout Reason for Change Select ... …" at bounding box center [560, 386] width 422 height 639
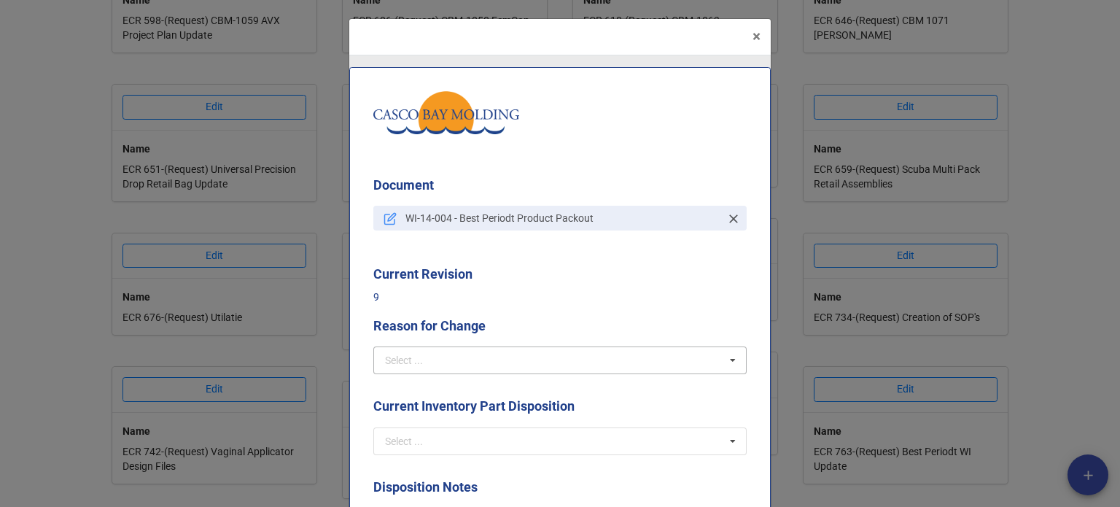
click at [417, 361] on div "Select ..." at bounding box center [404, 360] width 38 height 10
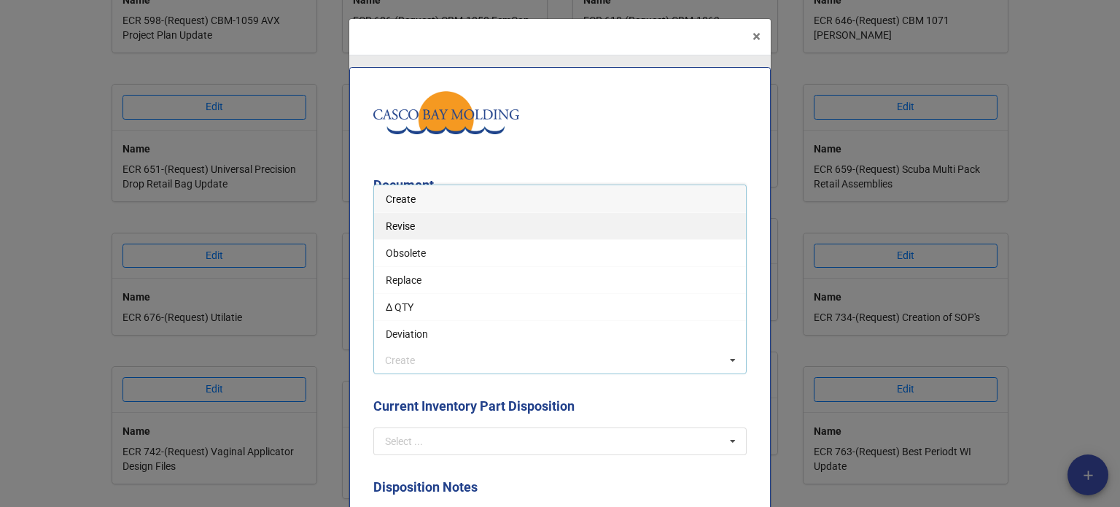
click at [390, 234] on div "Revise" at bounding box center [560, 225] width 372 height 27
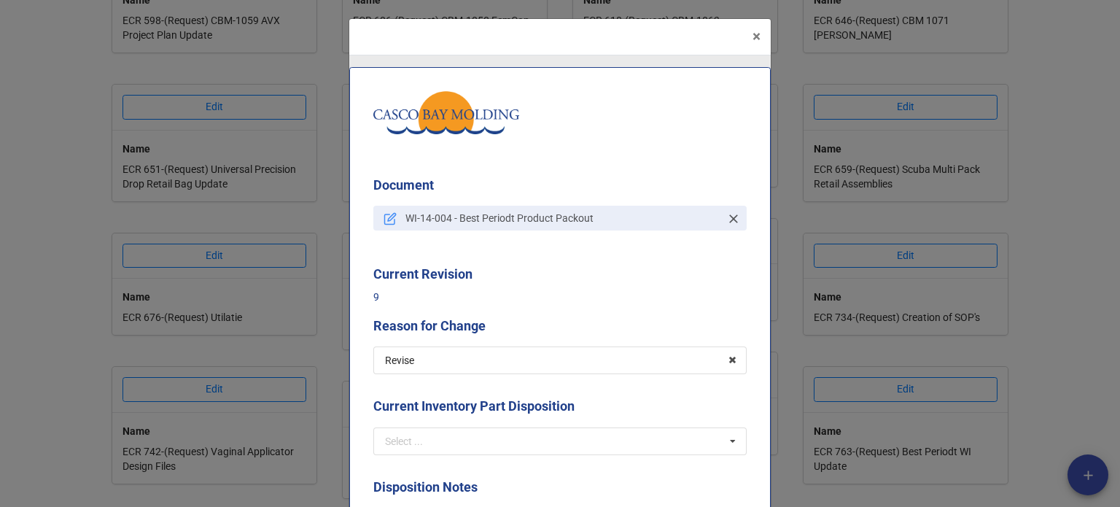
scroll to position [146, 0]
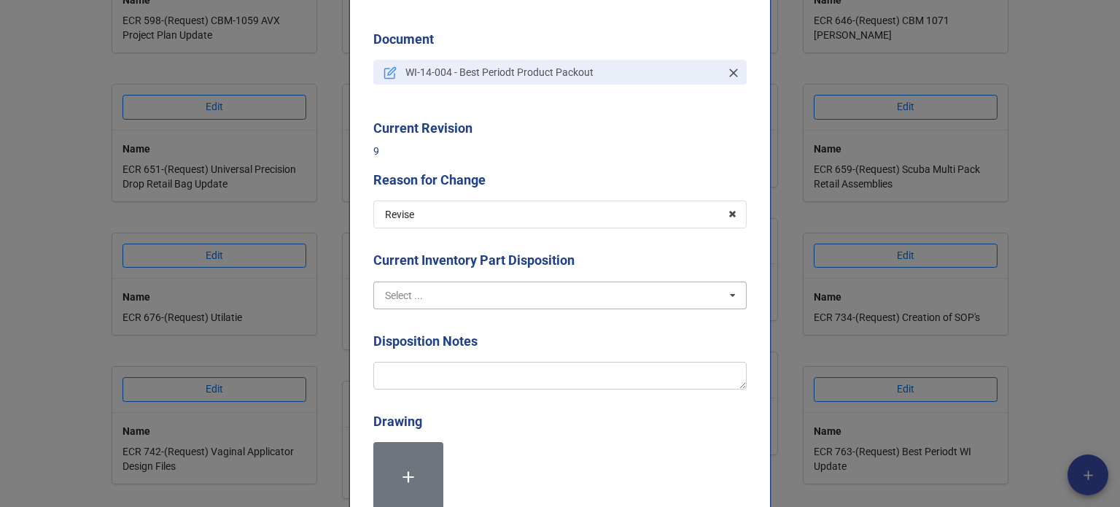
click at [422, 294] on input "text" at bounding box center [561, 295] width 372 height 26
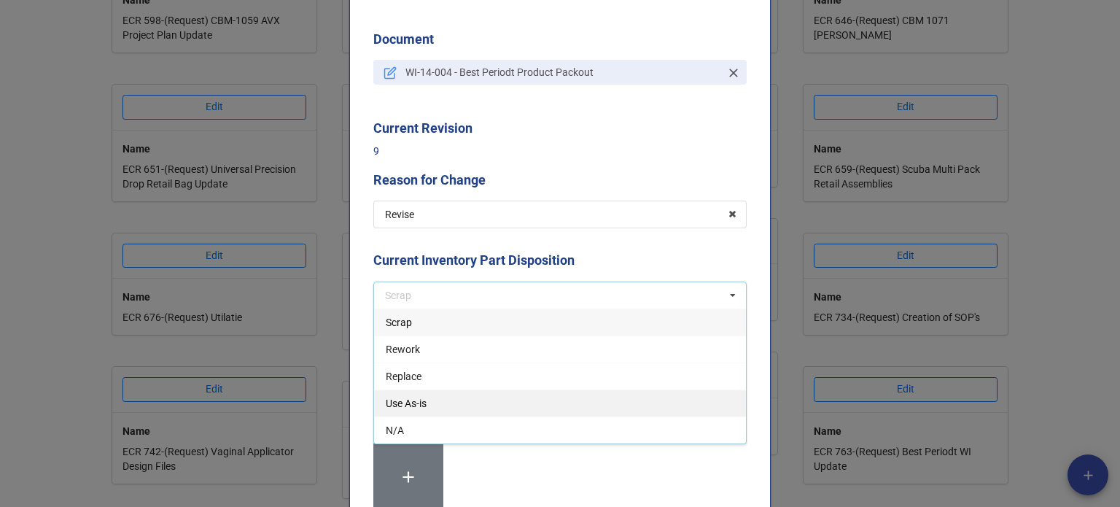
click at [416, 397] on span "Use As-is" at bounding box center [406, 403] width 41 height 12
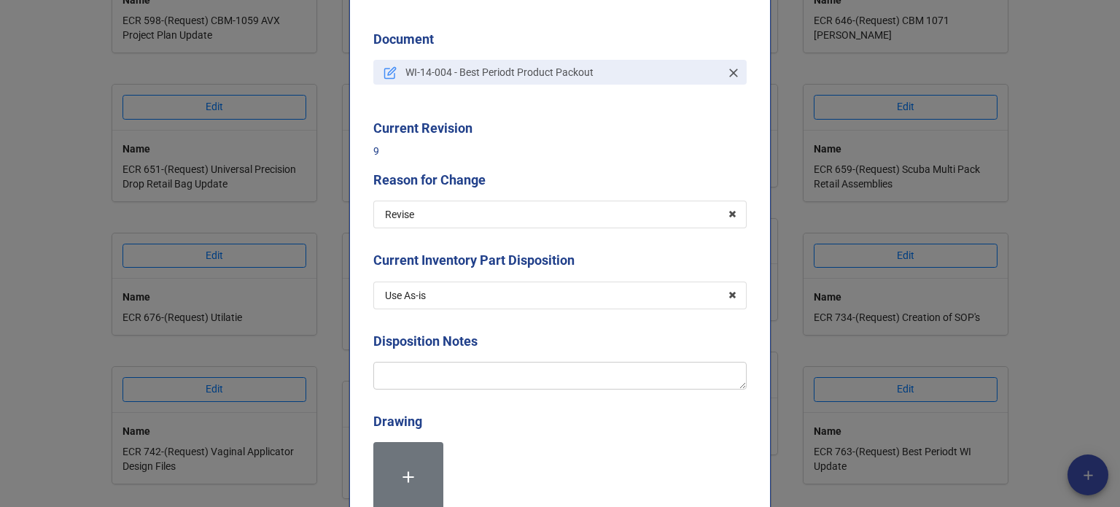
click at [452, 390] on div "Disposition Notes" at bounding box center [559, 365] width 373 height 69
click at [458, 376] on textarea at bounding box center [559, 376] width 373 height 28
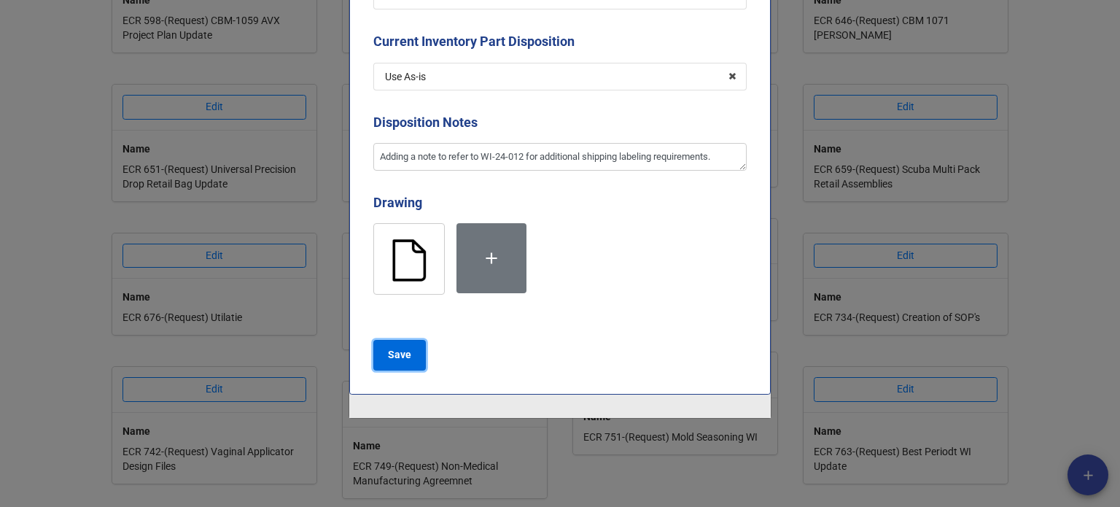
click at [408, 356] on button "Save" at bounding box center [399, 355] width 53 height 31
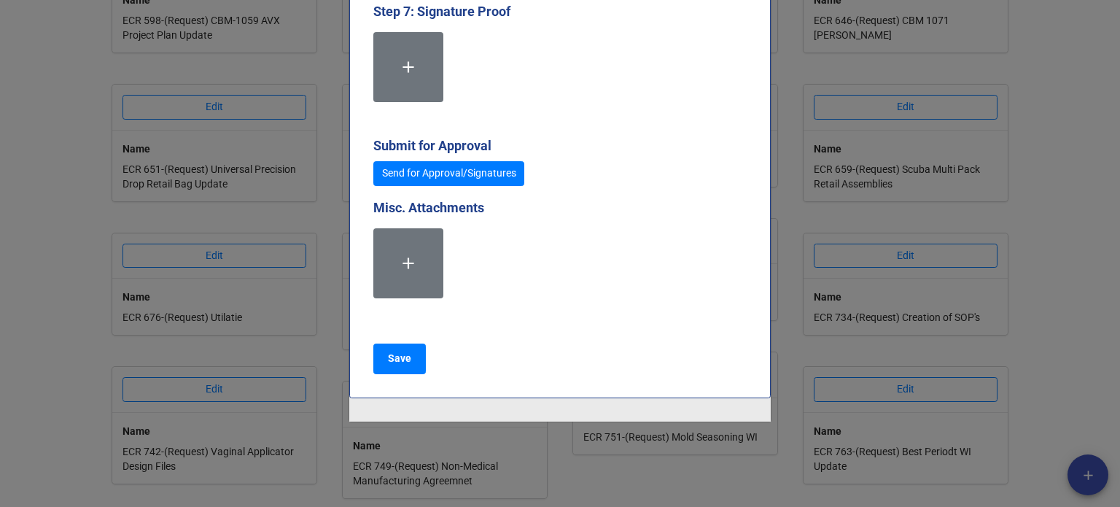
scroll to position [4051, 0]
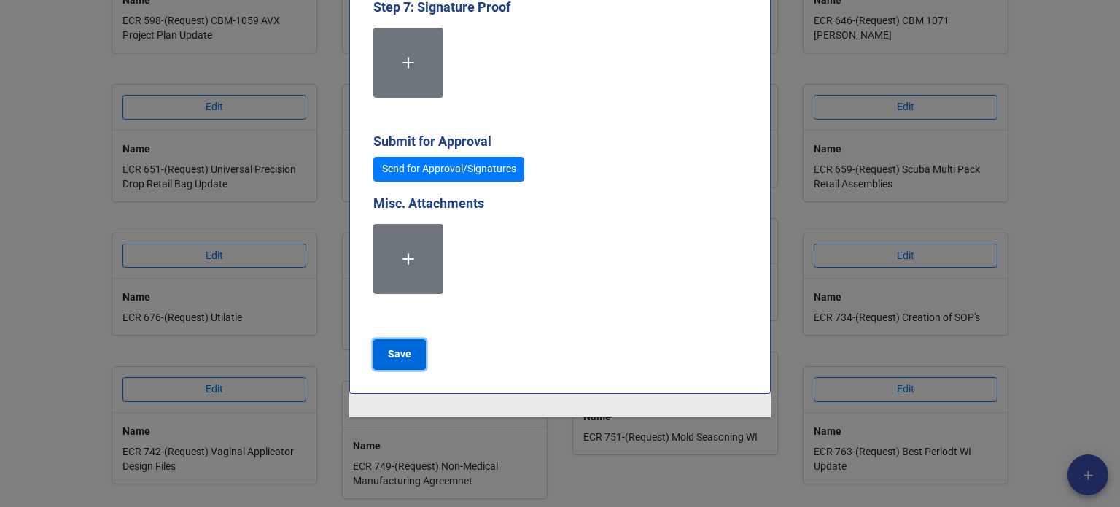
click at [403, 346] on b "Save" at bounding box center [399, 353] width 23 height 15
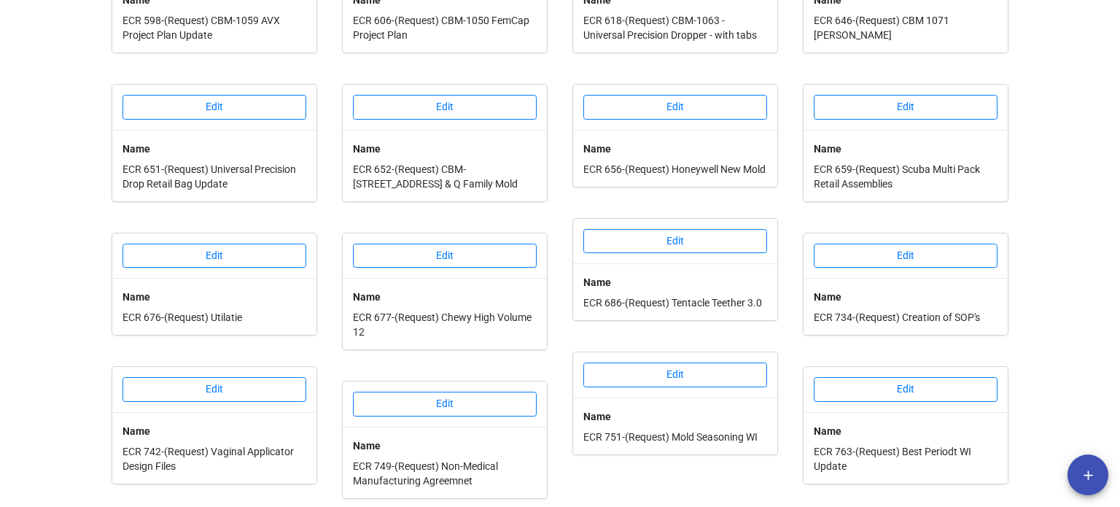
click at [908, 367] on div "Edit" at bounding box center [906, 389] width 204 height 45
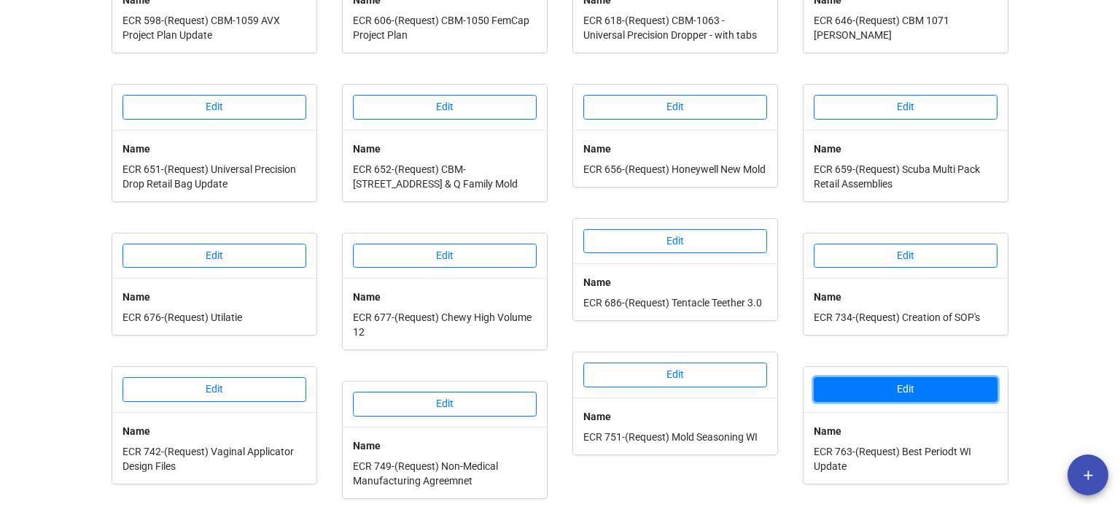
click at [906, 384] on button "Edit" at bounding box center [906, 389] width 184 height 25
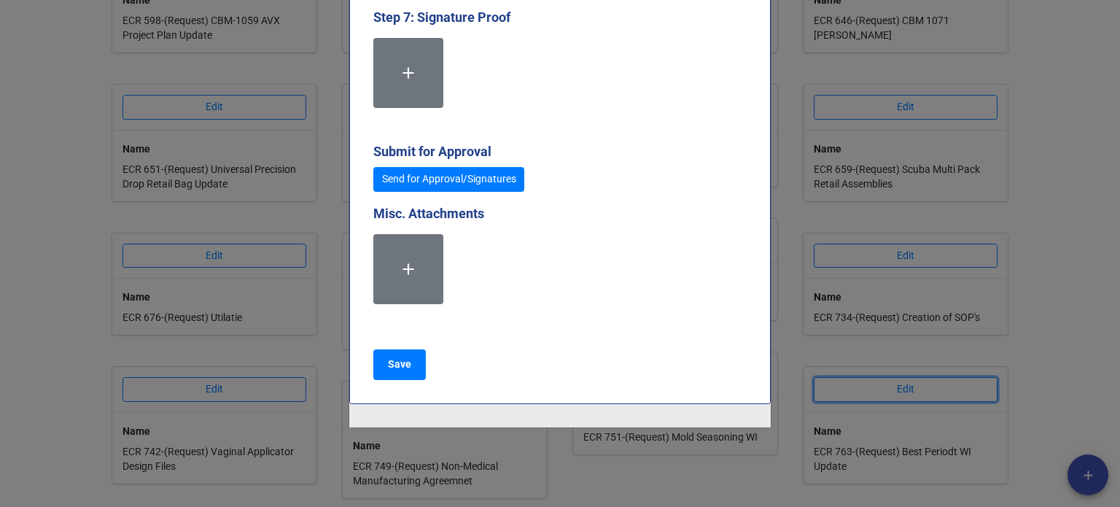
scroll to position [4052, 0]
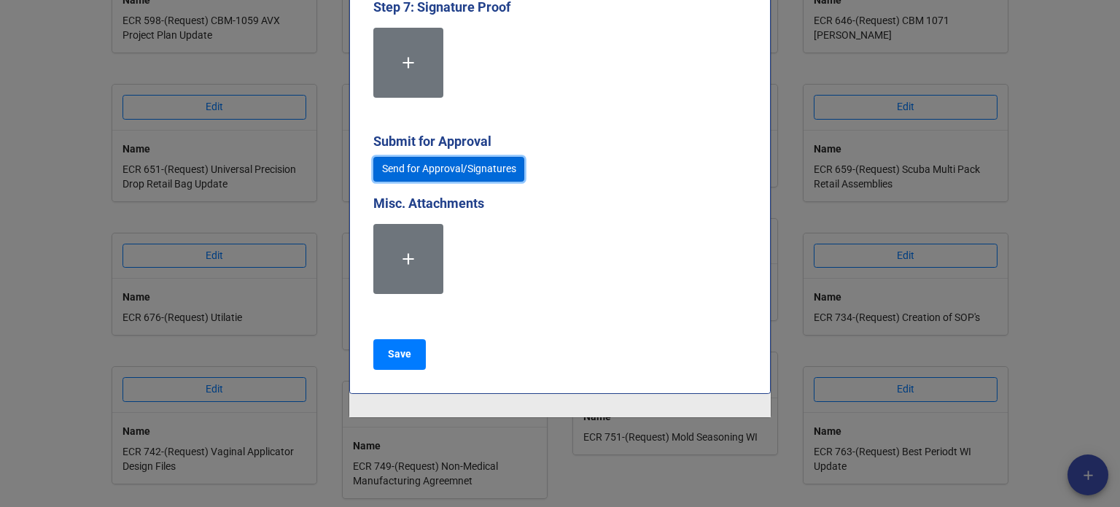
click at [437, 163] on link "Send for Approval/Signatures" at bounding box center [448, 169] width 151 height 25
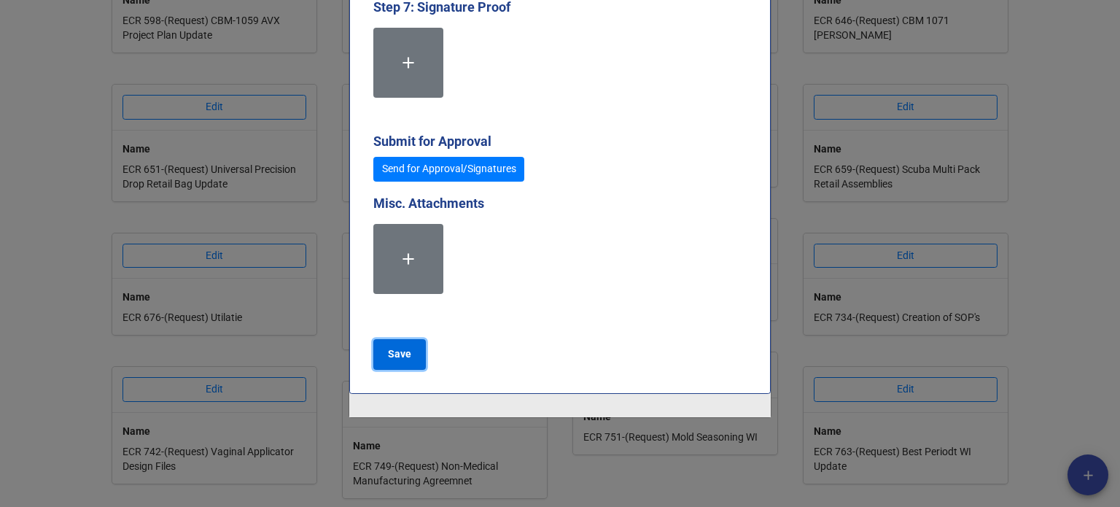
click at [404, 346] on b "Save" at bounding box center [399, 353] width 23 height 15
